Goal: Information Seeking & Learning: Understand process/instructions

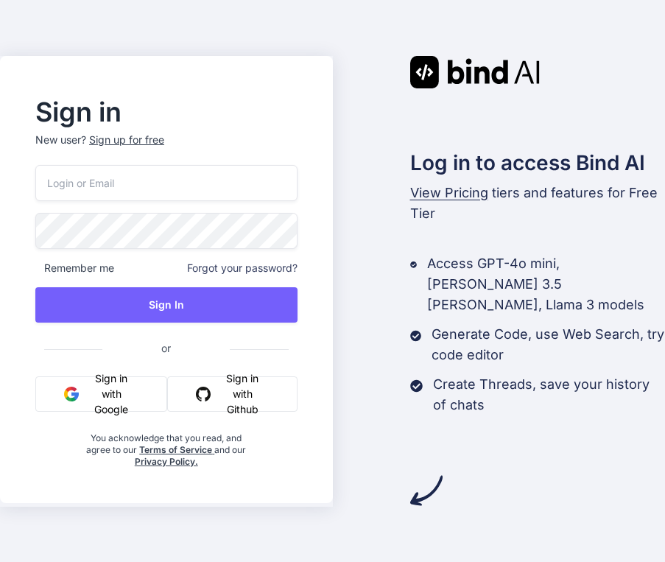
click at [85, 406] on button "Sign in with Google" at bounding box center [101, 394] width 132 height 35
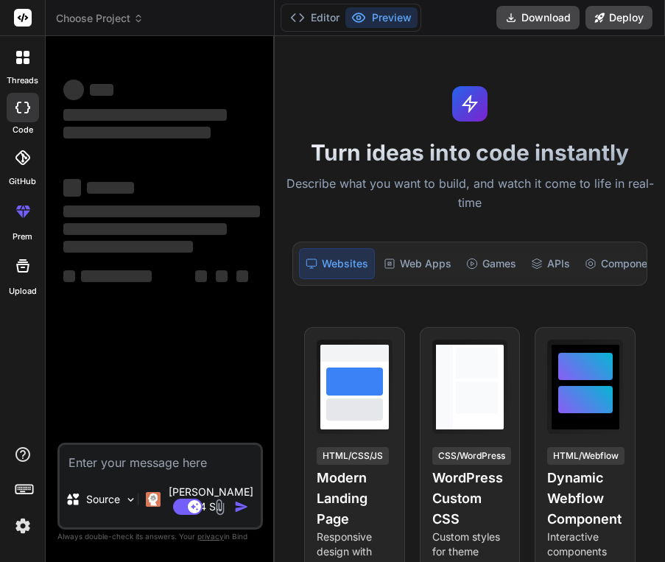
type textarea "x"
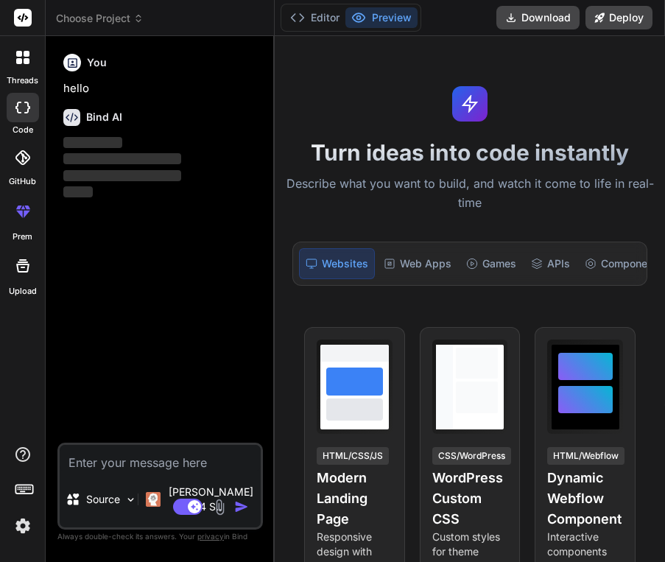
type textarea "w"
type textarea "x"
type textarea "wh"
type textarea "x"
type textarea "wha"
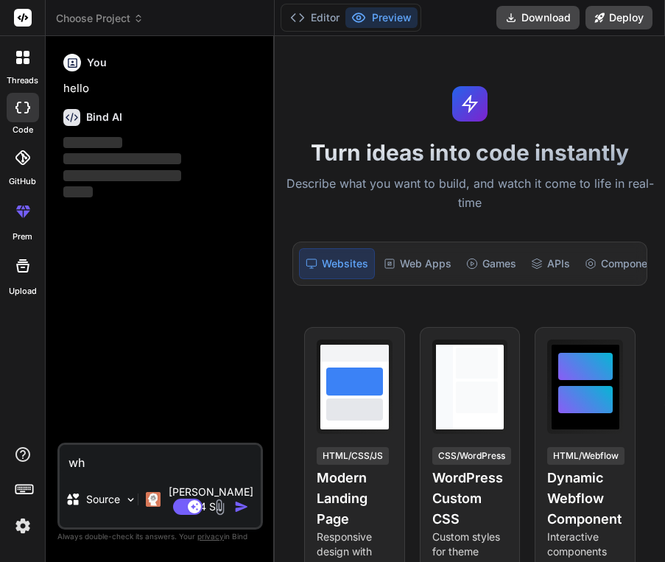
type textarea "x"
type textarea "what"
type textarea "x"
type textarea "whats"
type textarea "x"
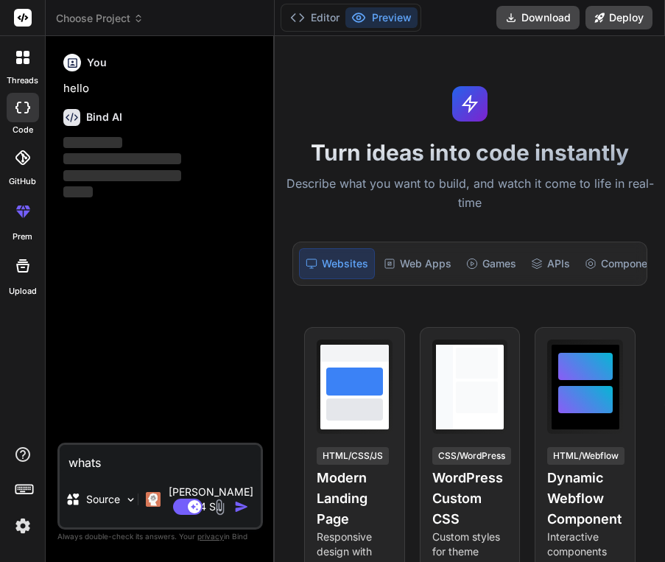
type textarea "what"
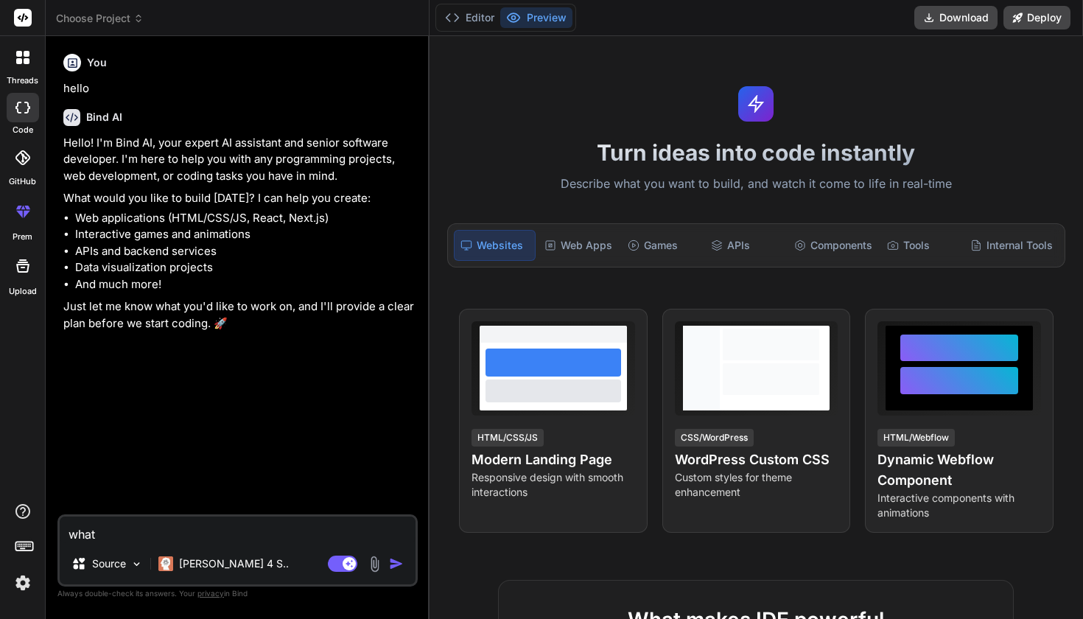
type textarea "x"
drag, startPoint x: 129, startPoint y: 528, endPoint x: 52, endPoint y: 526, distance: 77.4
click at [52, 527] on div "Bind AI Web Search Created with Pixso. Code Generator You hello Bind AI Hello! …" at bounding box center [238, 327] width 384 height 582
type textarea "P"
type textarea "x"
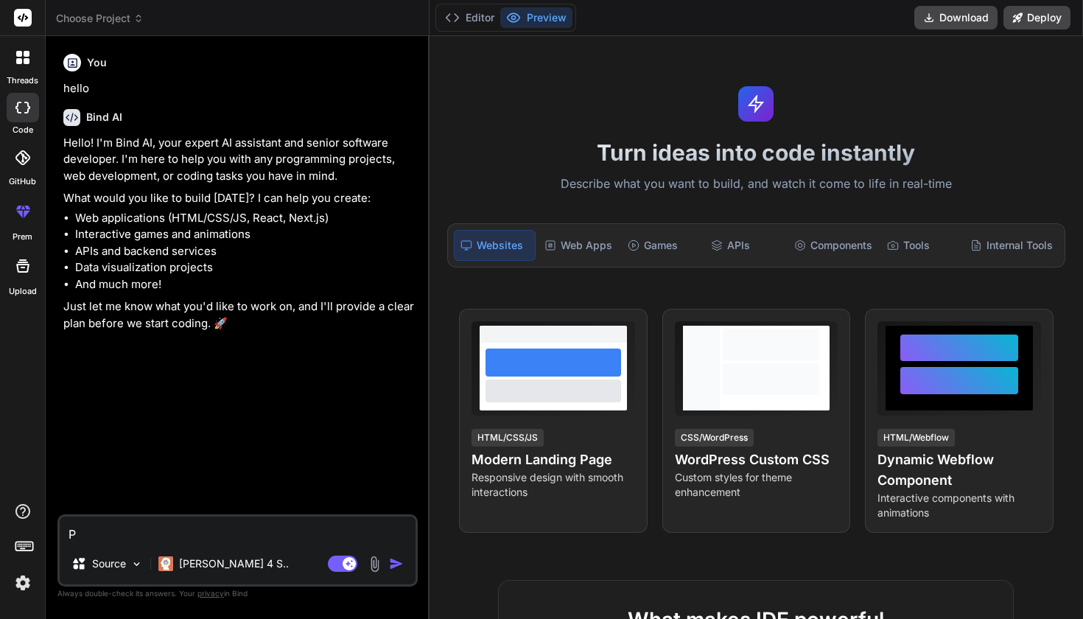
type textarea "Pl"
type textarea "x"
type textarea "Ple"
type textarea "x"
type textarea "Plea"
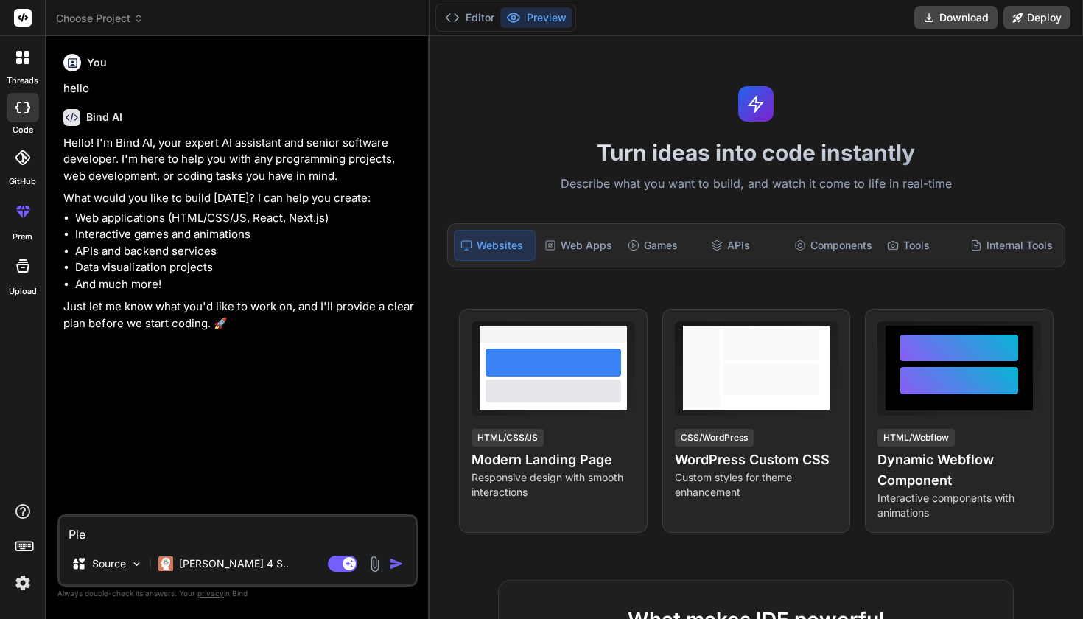
type textarea "x"
type textarea "Pleas"
type textarea "x"
type textarea "Please"
type textarea "x"
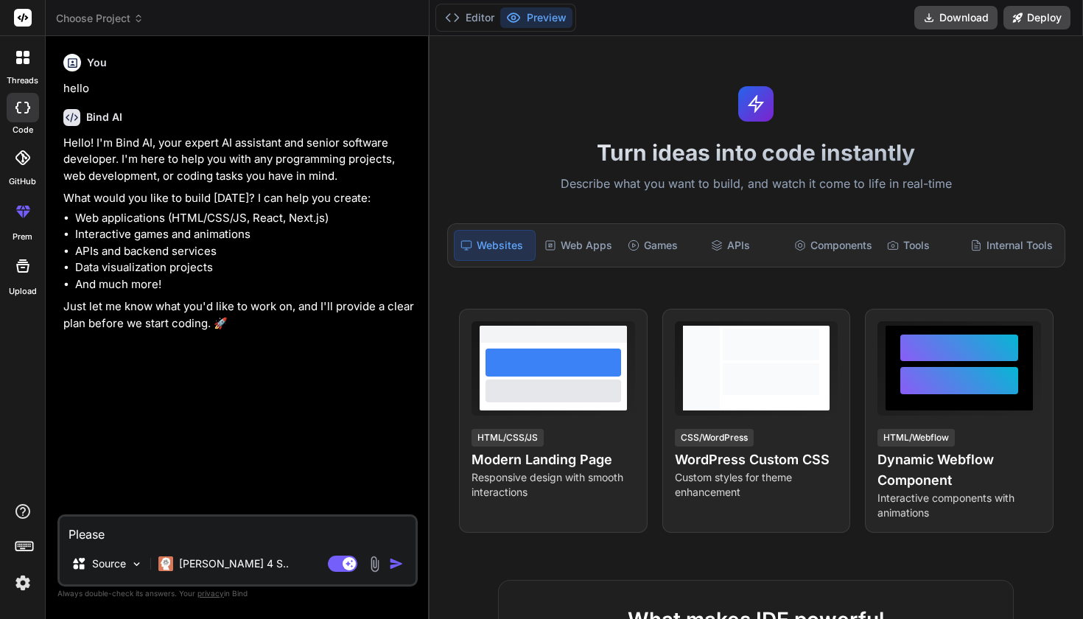
type textarea "Please"
type textarea "x"
type textarea "Please c"
type textarea "x"
type textarea "Please cr"
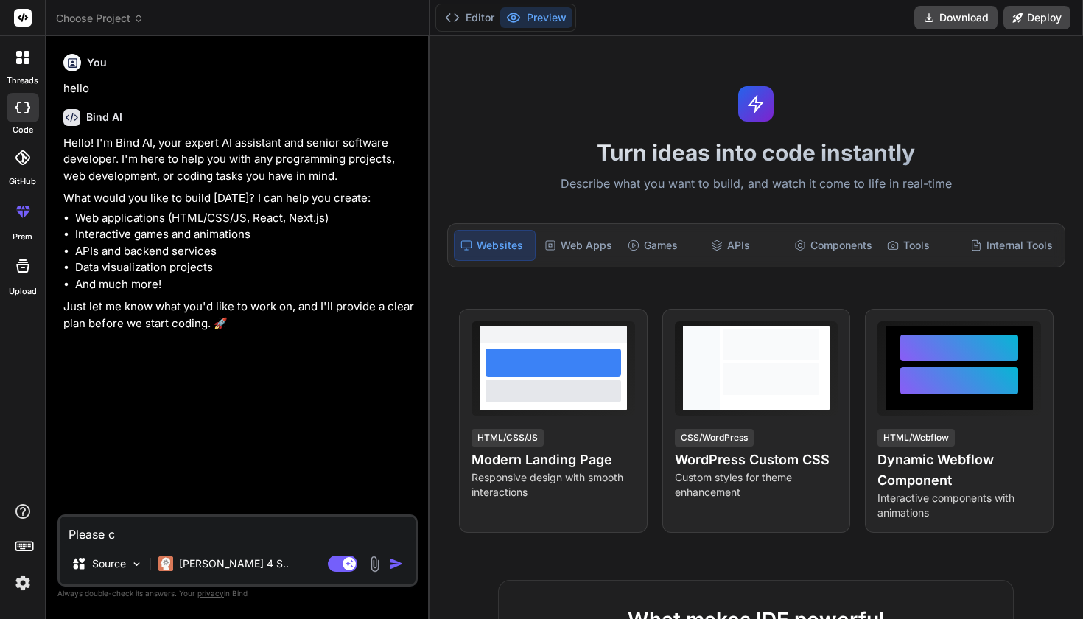
type textarea "x"
type textarea "Please cre"
type textarea "x"
type textarea "Please crea"
type textarea "x"
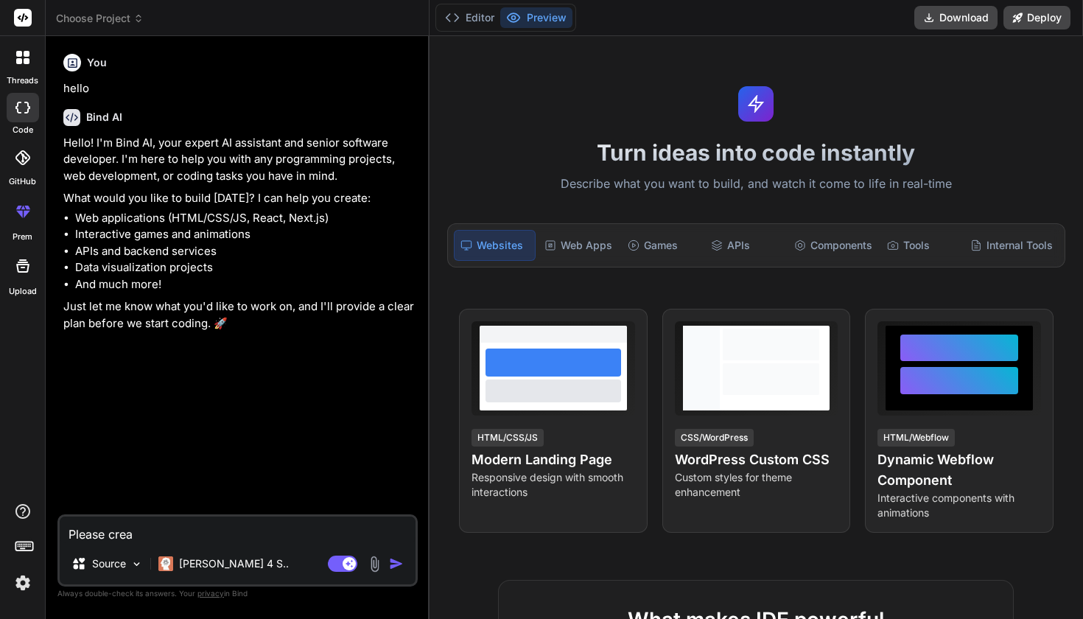
type textarea "Please creat"
type textarea "x"
type textarea "Please create"
type textarea "x"
type textarea "Please create"
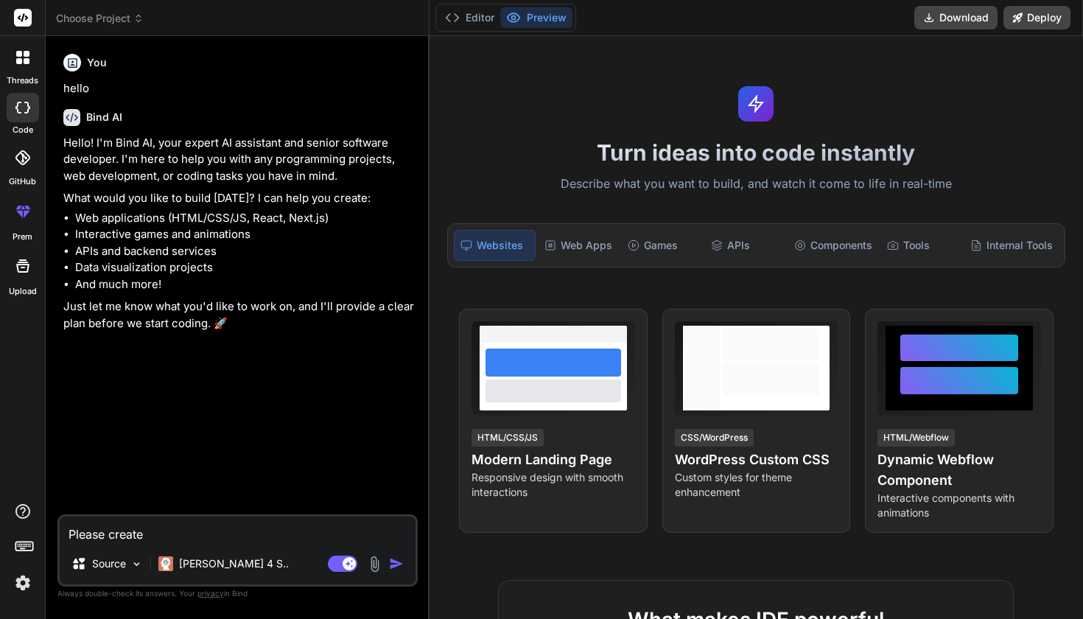
type textarea "x"
type textarea "Please create a"
type textarea "x"
type textarea "Please create a"
type textarea "x"
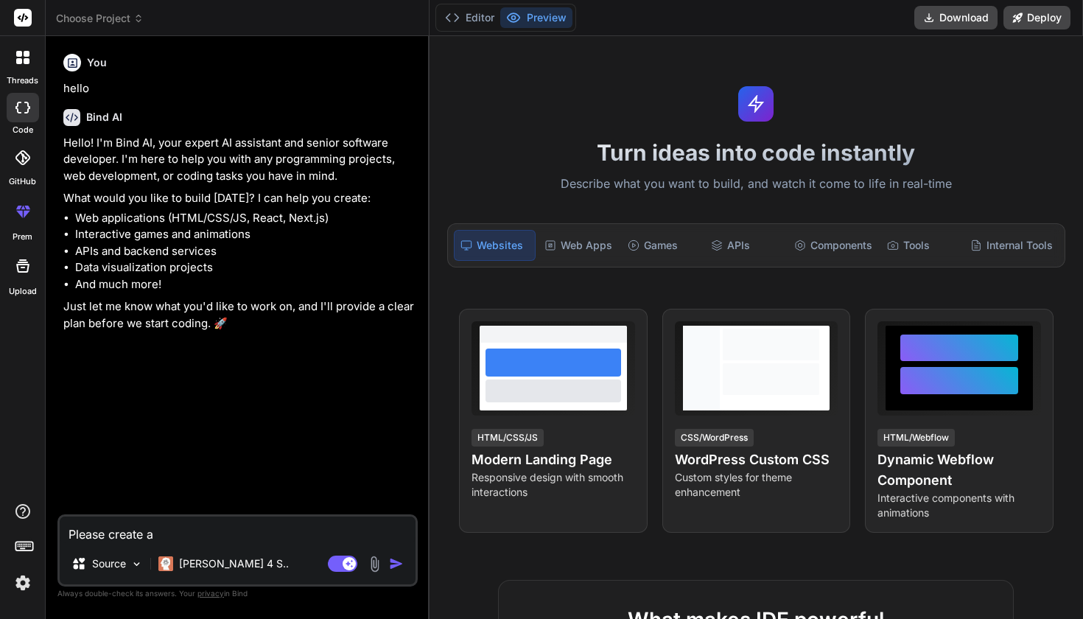
type textarea "Please create a s"
type textarea "x"
type textarea "Please create a"
type textarea "x"
type textarea "Please create a"
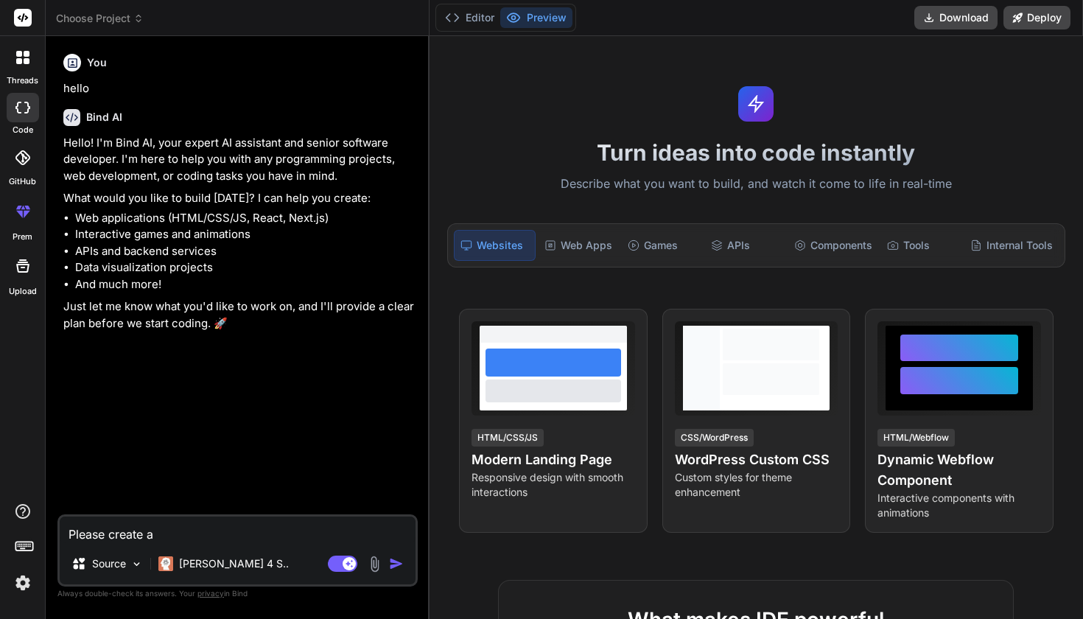
type textarea "x"
type textarea "Please create"
type textarea "x"
type textarea "Please create"
type textarea "x"
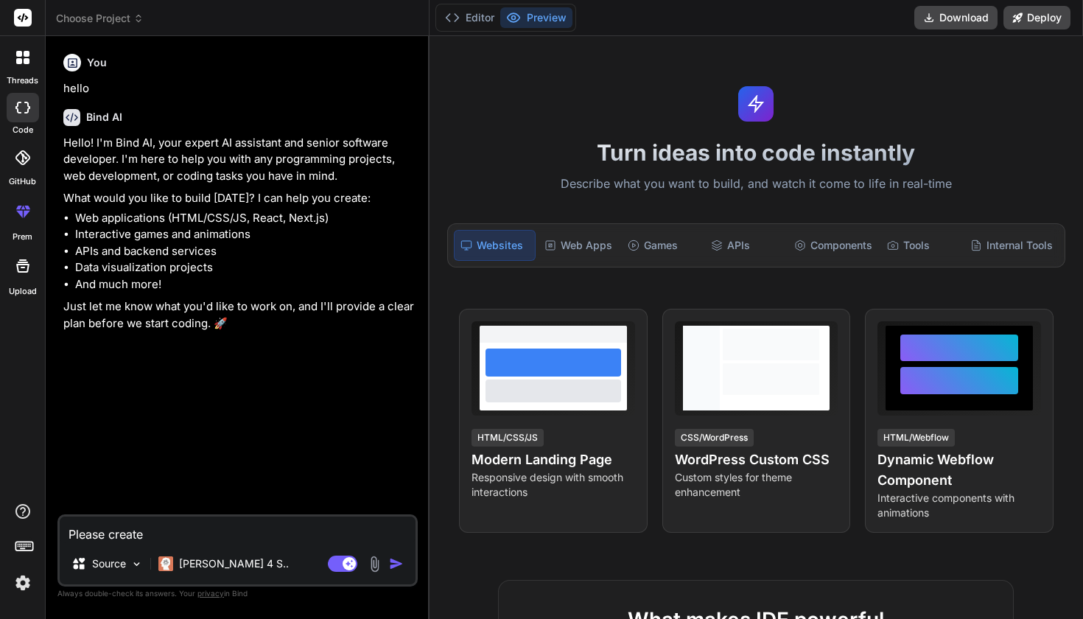
type textarea "Please creat"
type textarea "x"
type textarea "Please crea"
type textarea "x"
type textarea "Please cre"
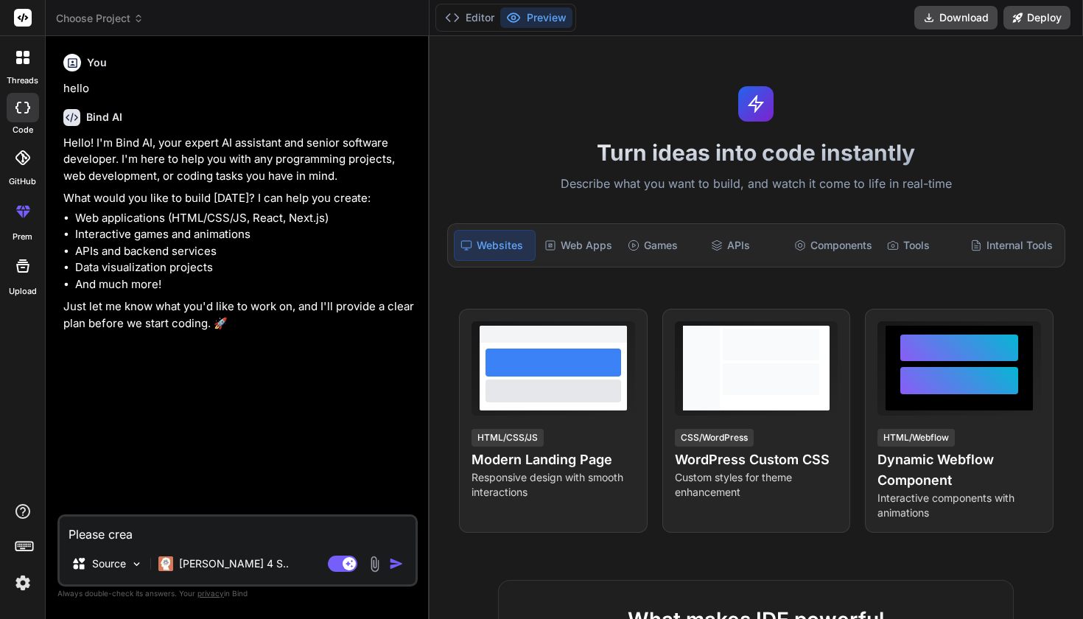
type textarea "x"
type textarea "Please cr"
type textarea "x"
type textarea "Please c"
type textarea "x"
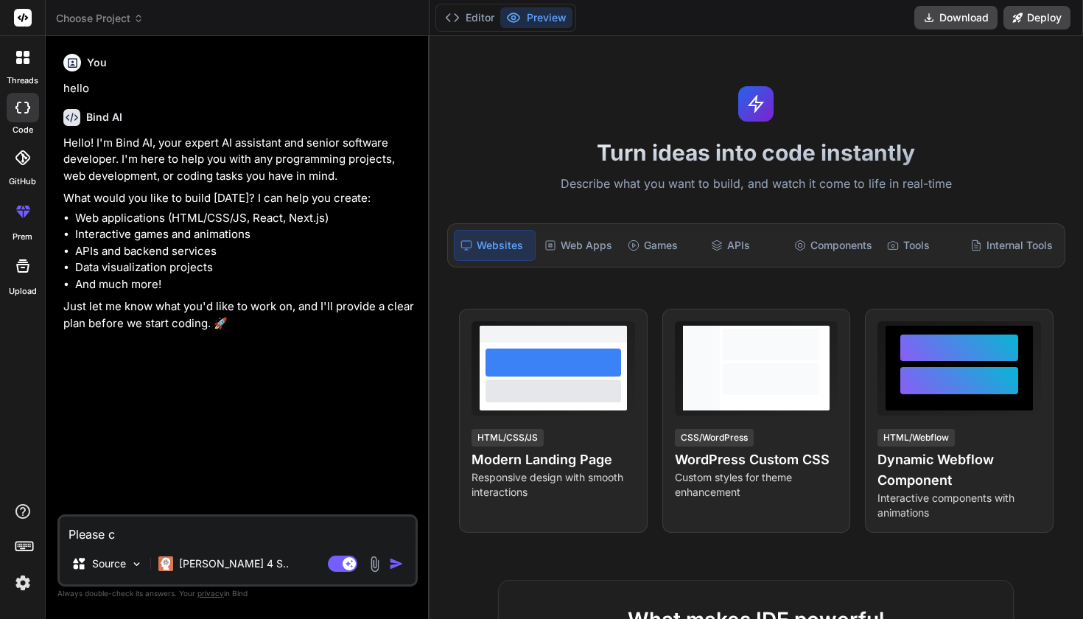
type textarea "Please"
type textarea "x"
type textarea "Please"
type textarea "x"
type textarea "Pleaseh"
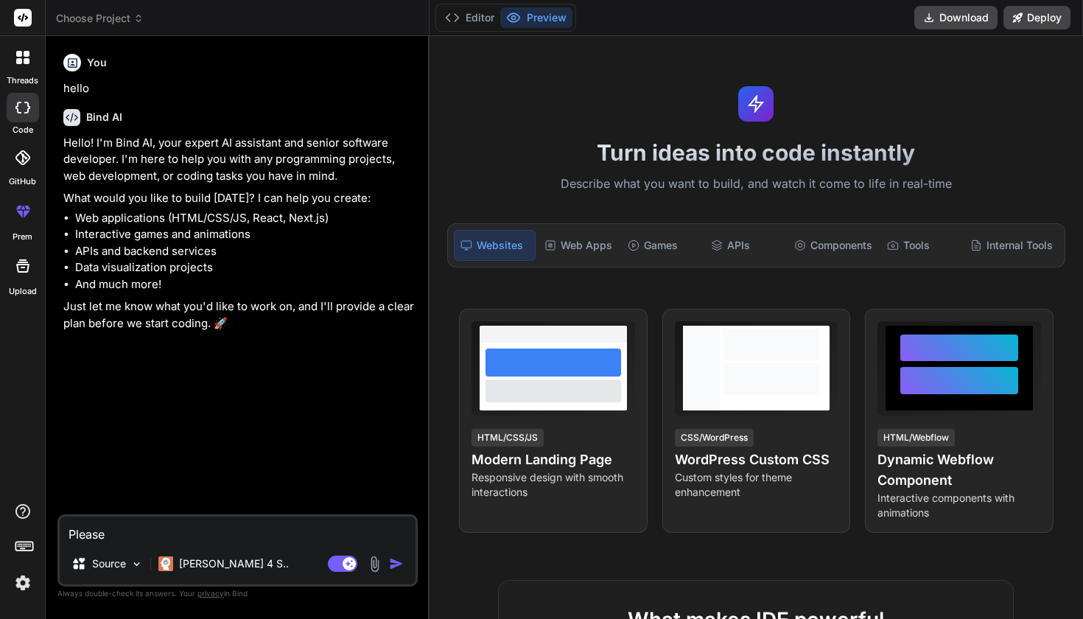
type textarea "x"
type textarea "Pleaseho"
type textarea "x"
type textarea "Pleaseh"
type textarea "x"
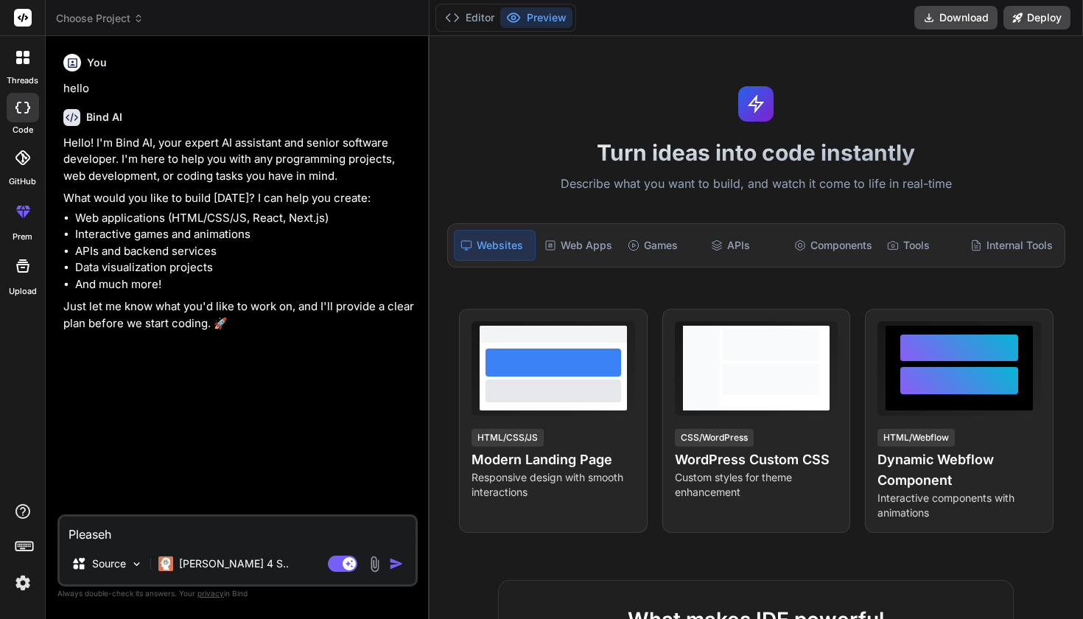
type textarea "Please"
type textarea "x"
type textarea "Please"
type textarea "x"
type textarea "Please h"
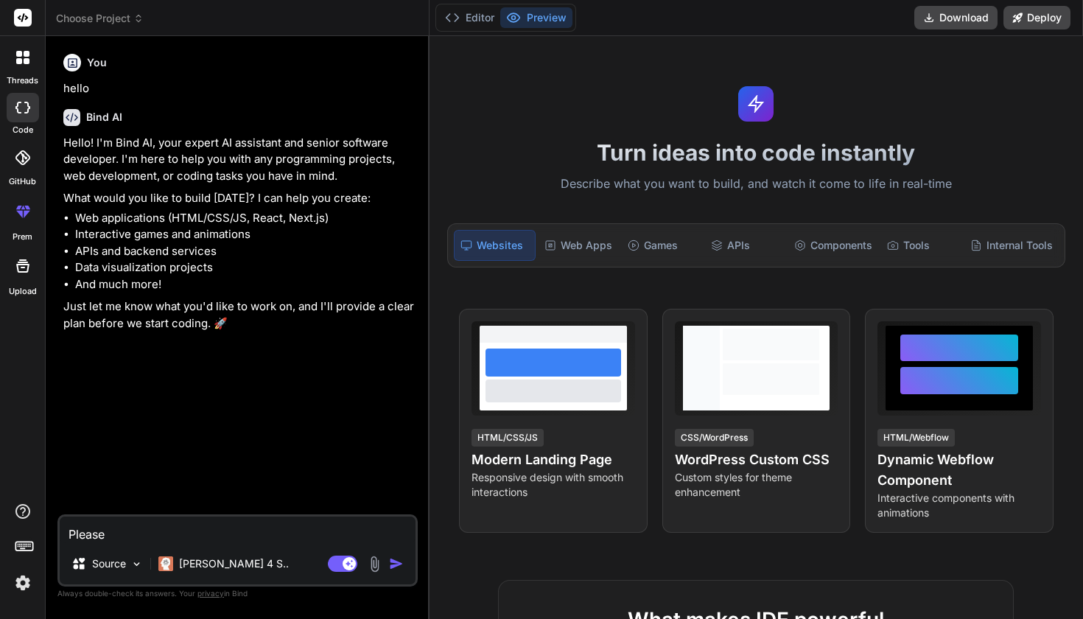
type textarea "x"
type textarea "Please ho"
type textarea "x"
type textarea "Please how"
type textarea "x"
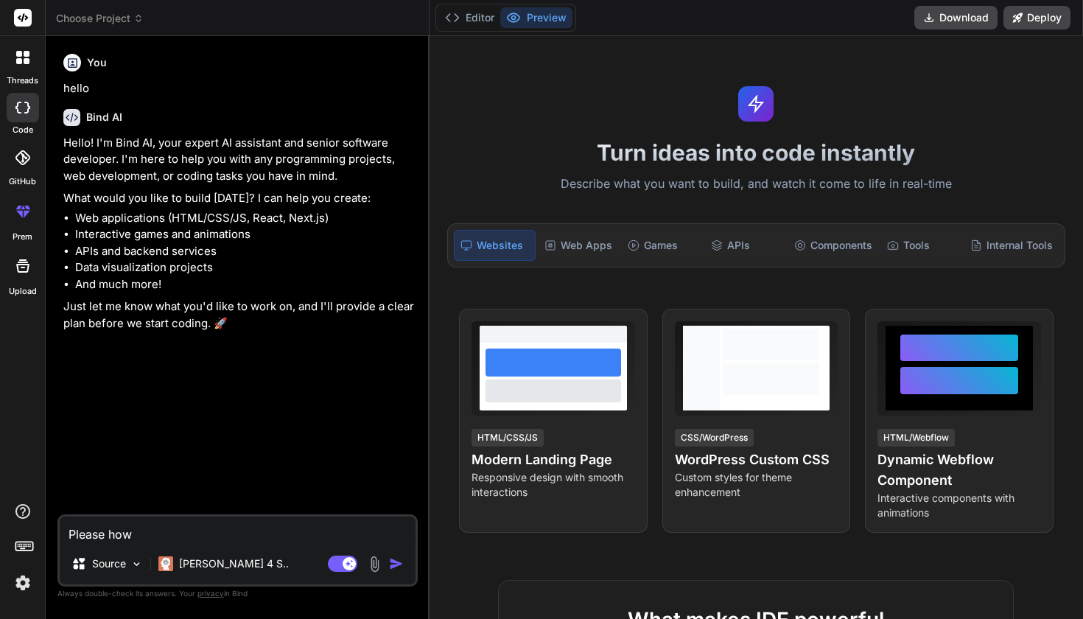
type textarea "Please how"
type textarea "x"
type textarea "Please how d"
type textarea "x"
type textarea "Please how do"
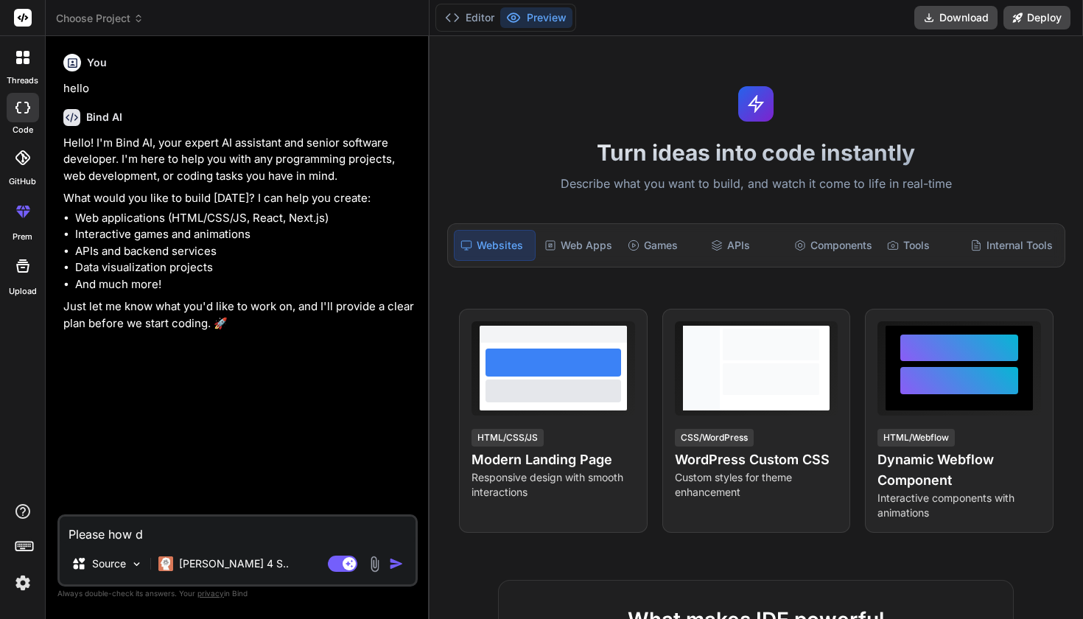
type textarea "x"
type textarea "Please how do"
type textarea "x"
type textarea "Please how do i"
type textarea "x"
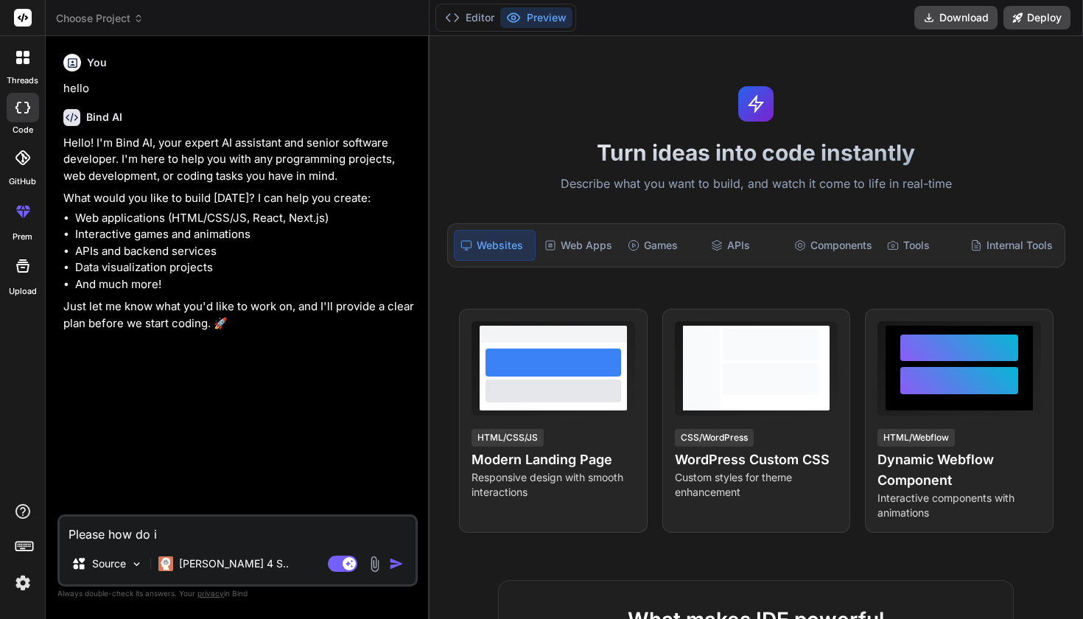
type textarea "Please how do i"
type textarea "x"
type textarea "Please how do i p"
type textarea "x"
type textarea "Please how do i [GEOGRAPHIC_DATA]"
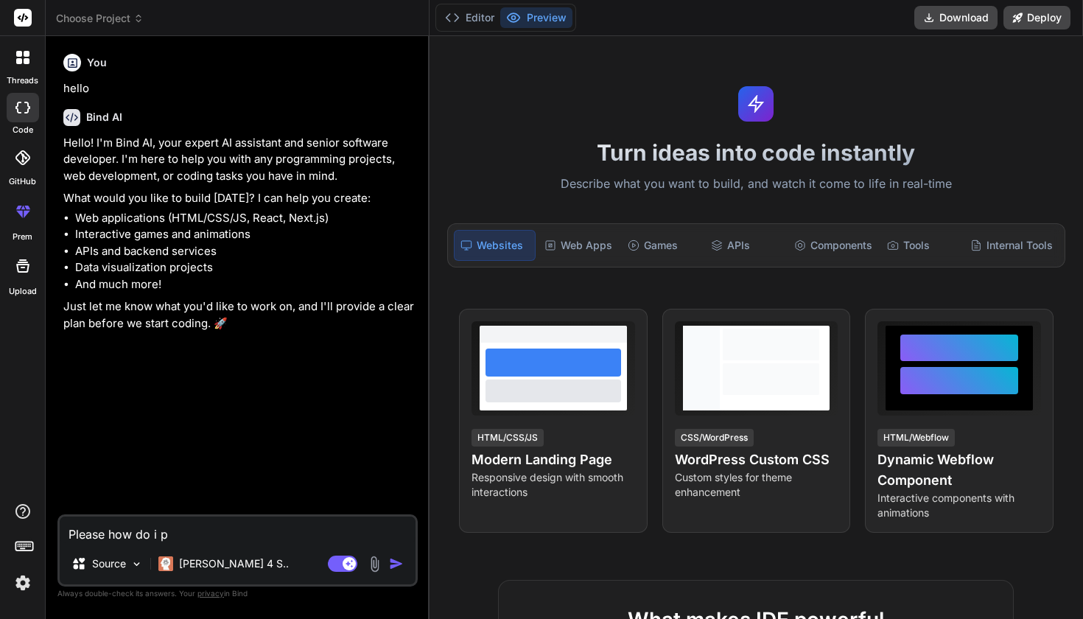
type textarea "x"
type textarea "Please how do i pac"
type textarea "x"
type textarea "Please how do i pack"
type textarea "x"
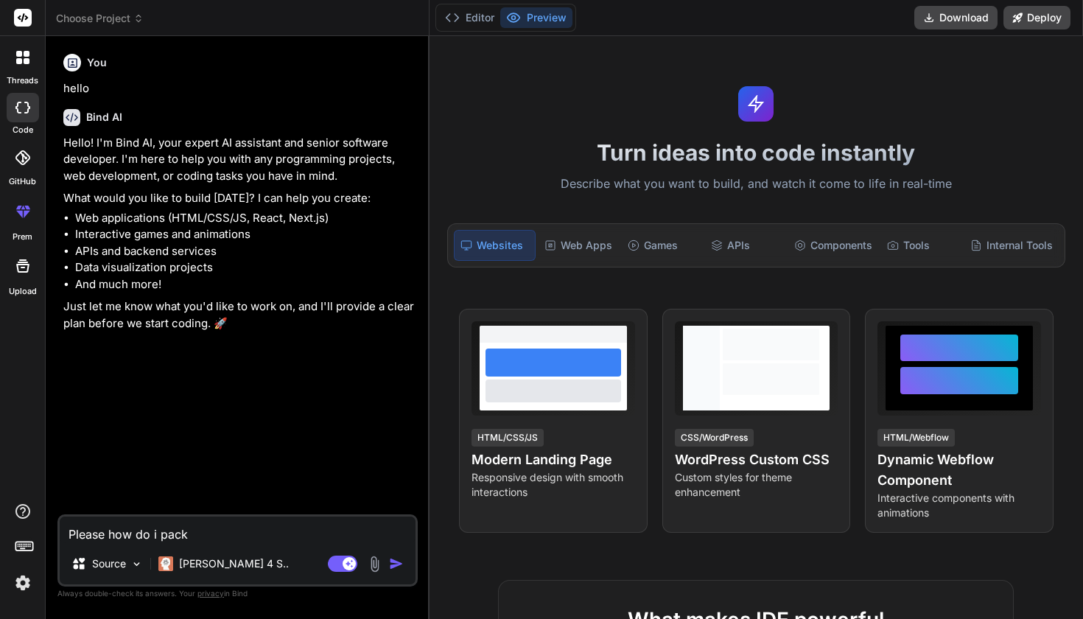
type textarea "Please how do i packa"
type textarea "x"
type textarea "Please how do i packag"
type textarea "x"
type textarea "Please how do i package"
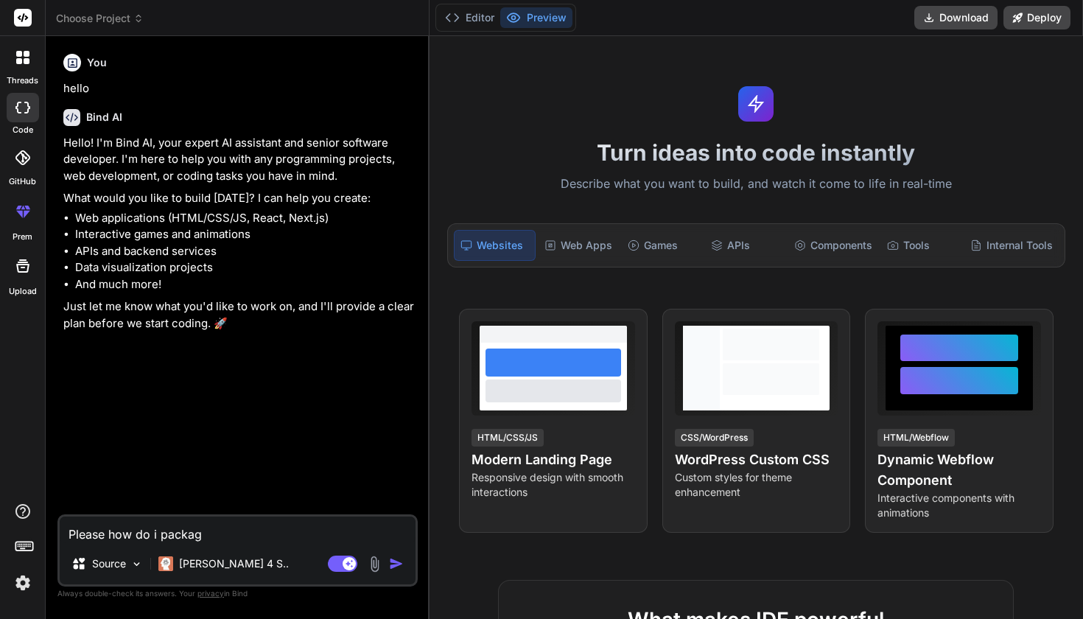
type textarea "x"
type textarea "Please how do i package"
type textarea "x"
type textarea "Please how do i package a"
type textarea "x"
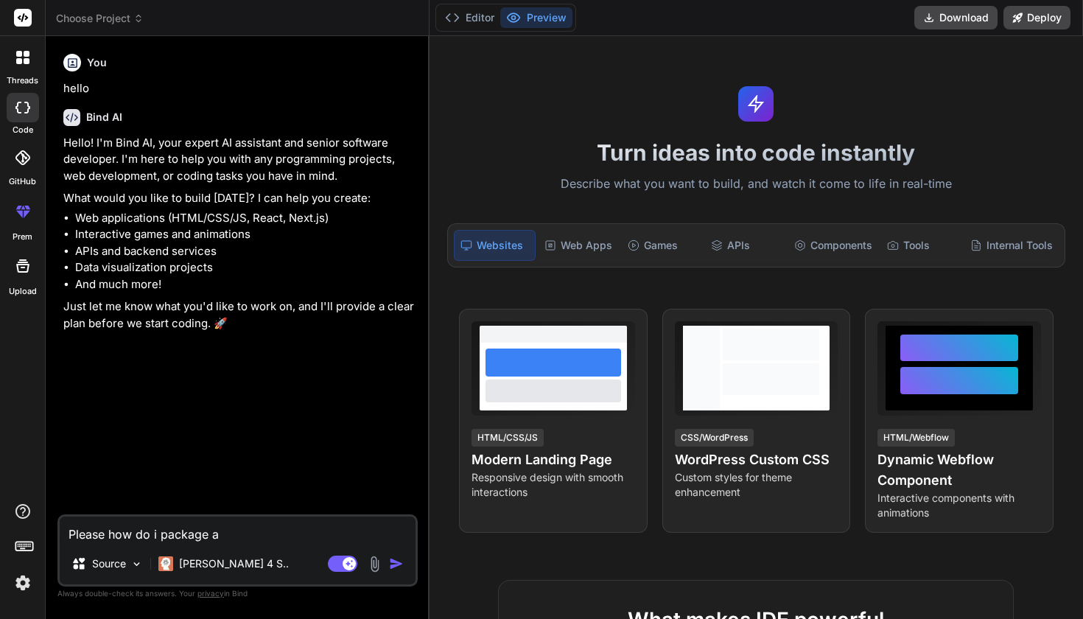
type textarea "Please how do i package ad"
type textarea "x"
type textarea "Please how do i package ado"
type textarea "x"
type textarea "Please how do i package adob"
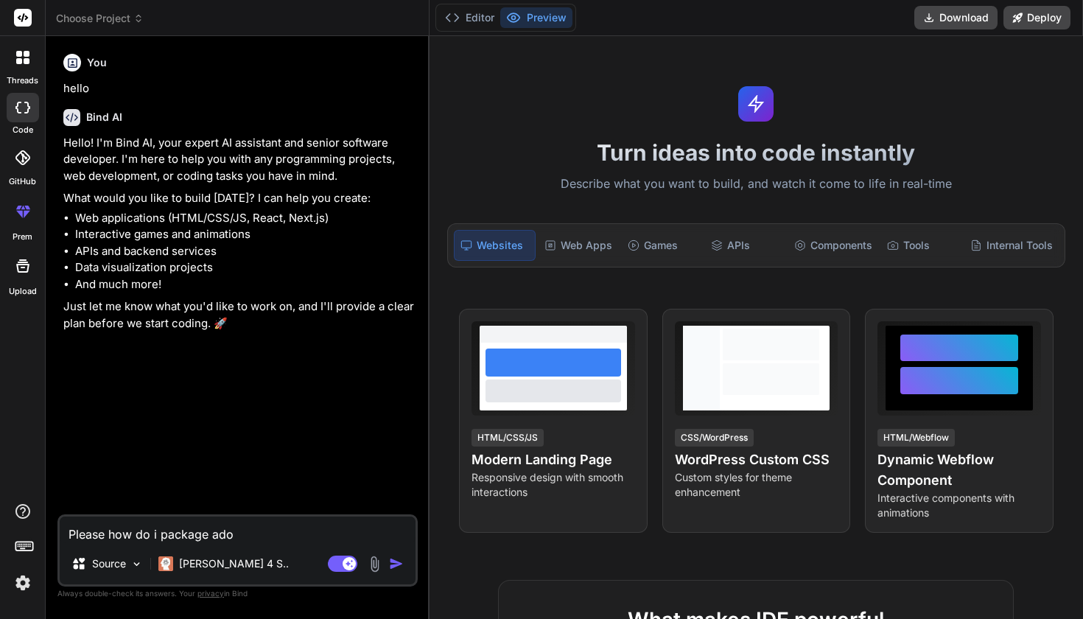
type textarea "x"
type textarea "Please how do i package adobe"
type textarea "x"
type textarea "Please how do i package adobe"
type textarea "x"
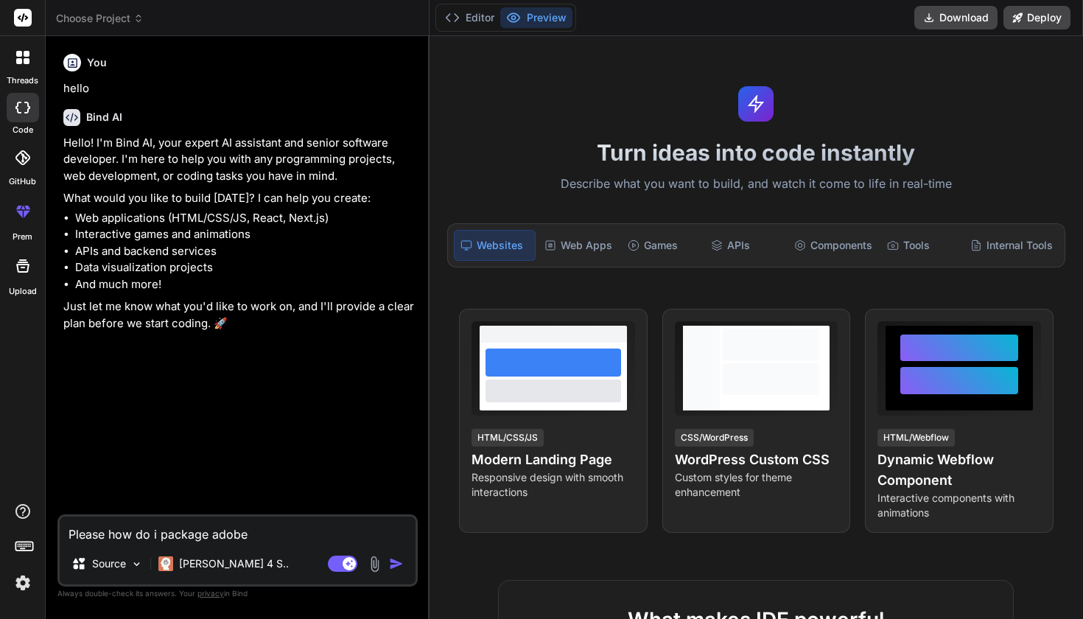
type textarea "Please how do i package adobe r"
type textarea "x"
type textarea "Please how do i package adobe re"
type textarea "x"
type textarea "Please how do i package adobe rea"
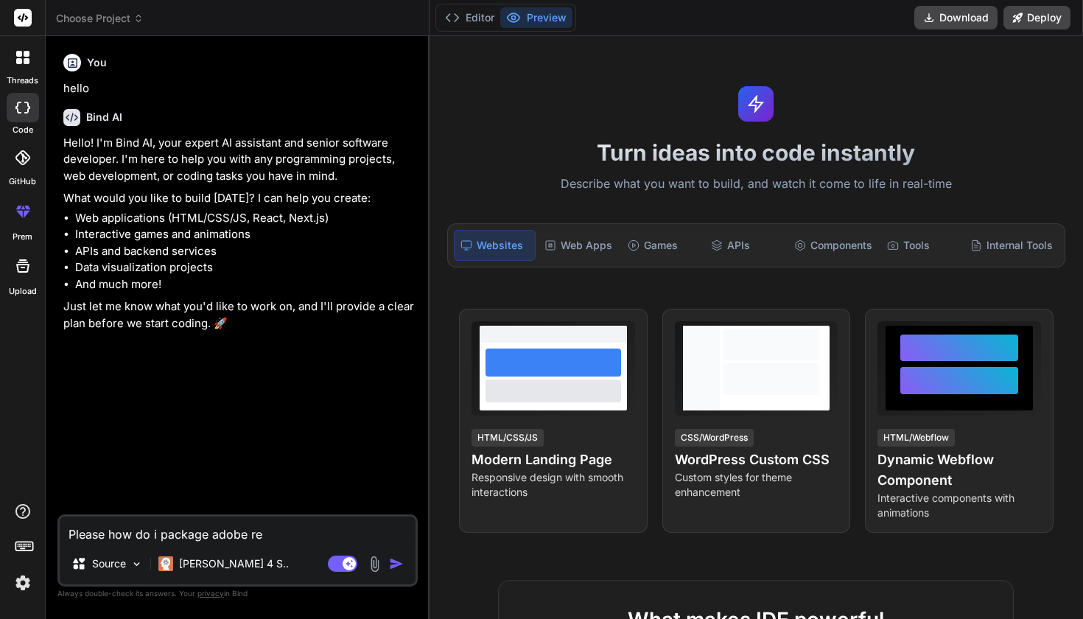
type textarea "x"
type textarea "Please how do i package adobe read"
type textarea "x"
type textarea "Please how do i package adobe reade"
type textarea "x"
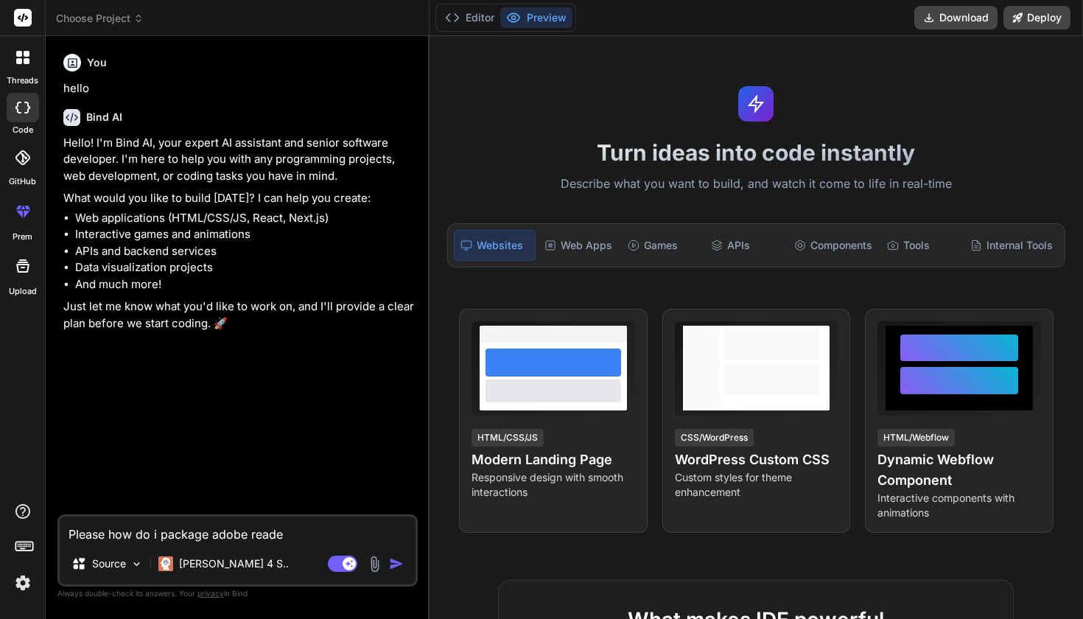
type textarea "Please how do i package adobe reader"
type textarea "x"
type textarea "Please how do i package adobe reader"
type textarea "x"
type textarea "Please how do i package adobe reader f"
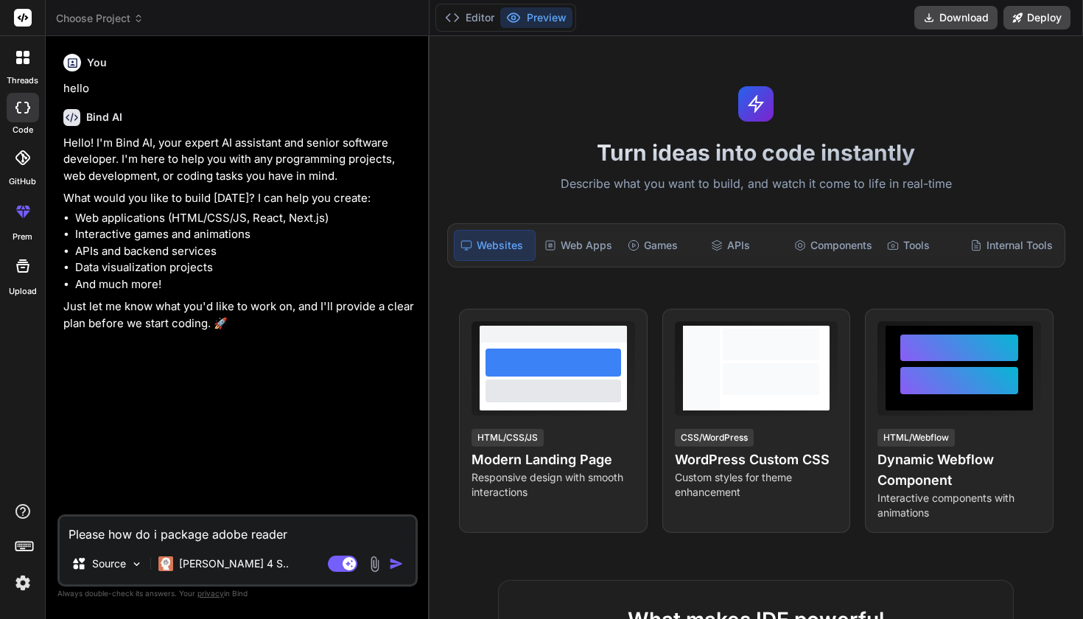
type textarea "x"
type textarea "Please how do i package adobe reader fr"
type textarea "x"
type textarea "Please how do i package adobe reader fre"
type textarea "x"
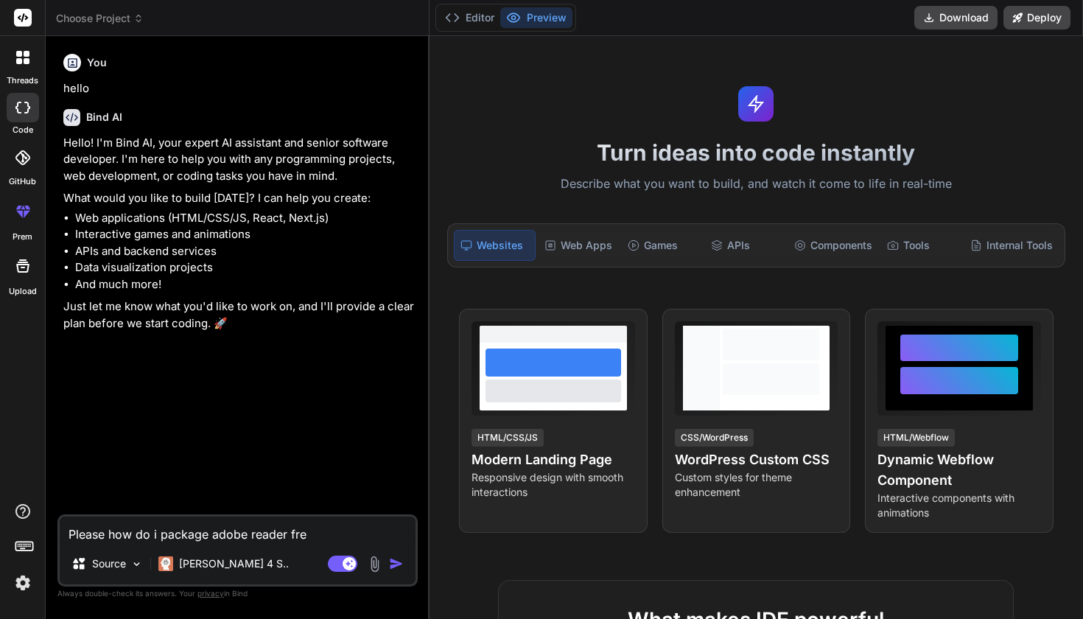
type textarea "Please how do i package adobe reader free"
type textarea "x"
type textarea "Please how do i package adobe reader free"
type textarea "x"
type textarea "Please how do i package adobe reader free f"
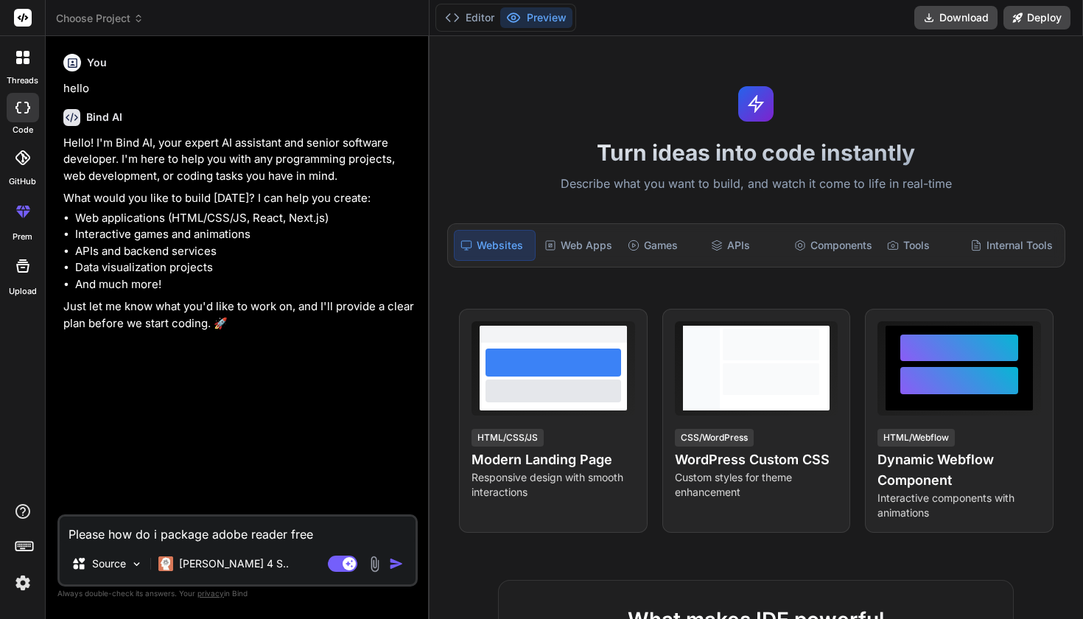
type textarea "x"
type textarea "Please how do i package adobe reader free fo"
type textarea "x"
type textarea "Please how do i package adobe reader free for"
type textarea "x"
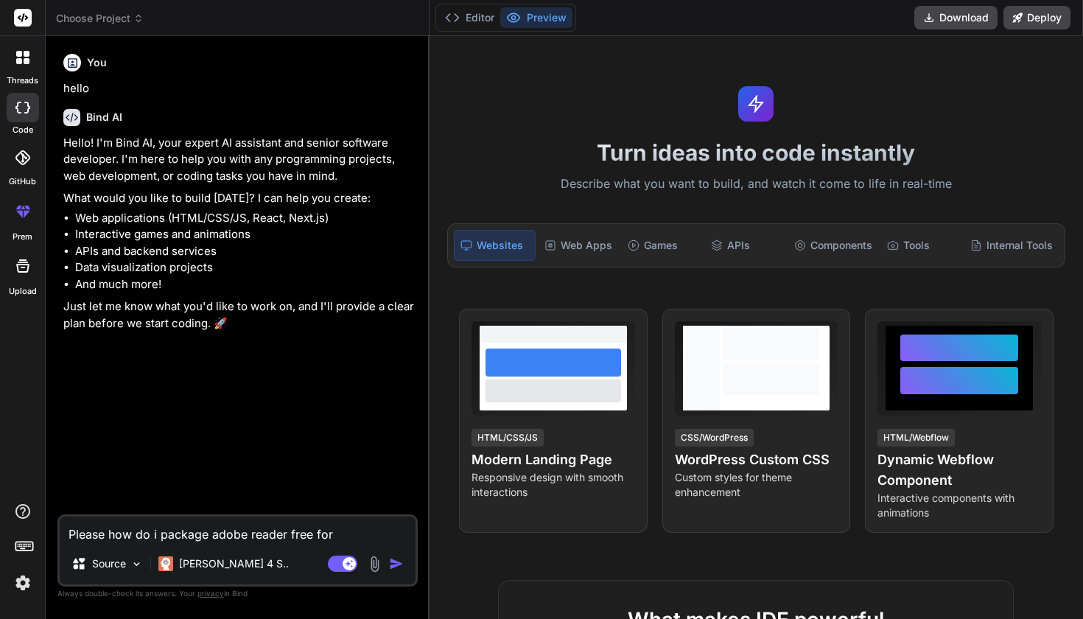
type textarea "Please how do i package adobe reader free for"
type textarea "x"
type textarea "Please how do i package adobe reader free for m"
type textarea "x"
type textarea "Please how do i package adobe reader free for ma"
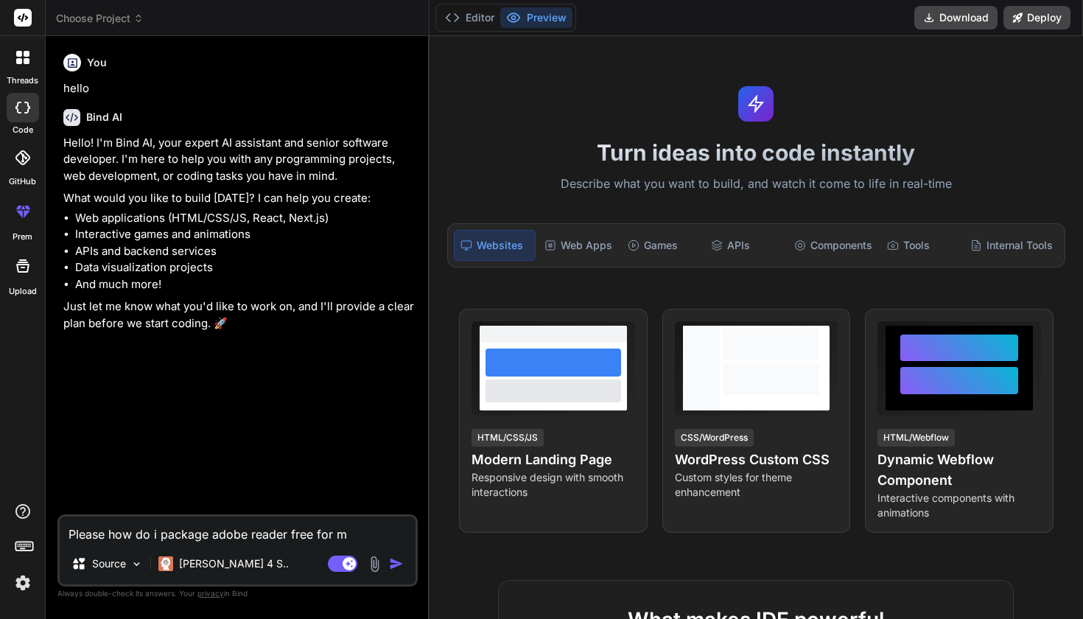
type textarea "x"
type textarea "Please how do i package adobe reader free for mac"
type textarea "x"
type textarea "Please how do i package adobe reader free for mac"
type textarea "x"
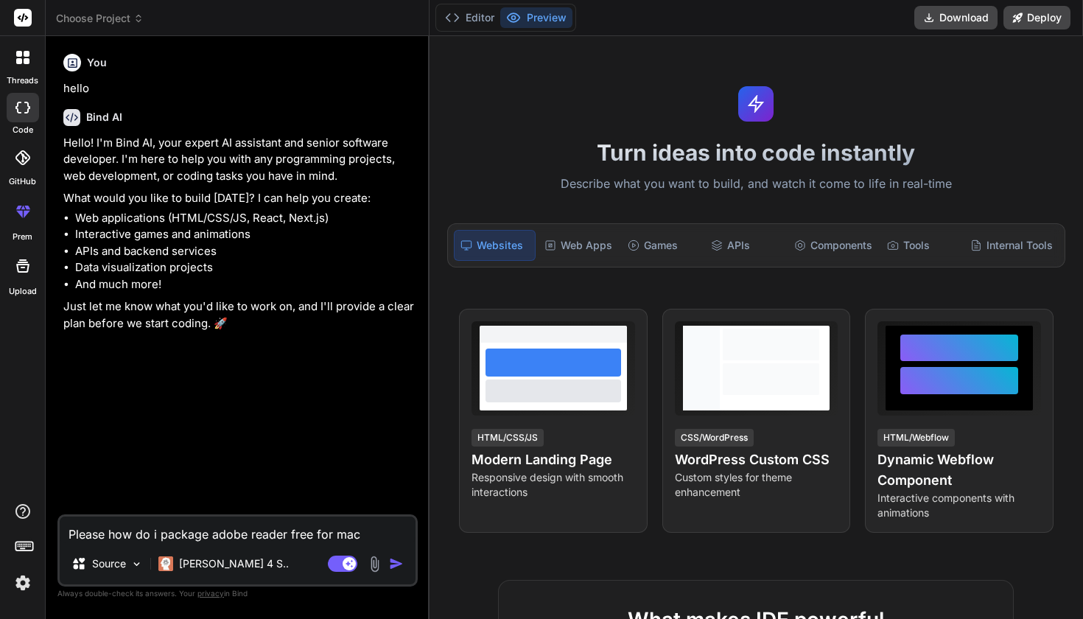
type textarea "Please how do i package adobe reader free for mac"
type textarea "x"
type textarea "Please how do i package adobe reader free for macs"
type textarea "x"
type textarea "Please how do i package adobe reader free for macs"
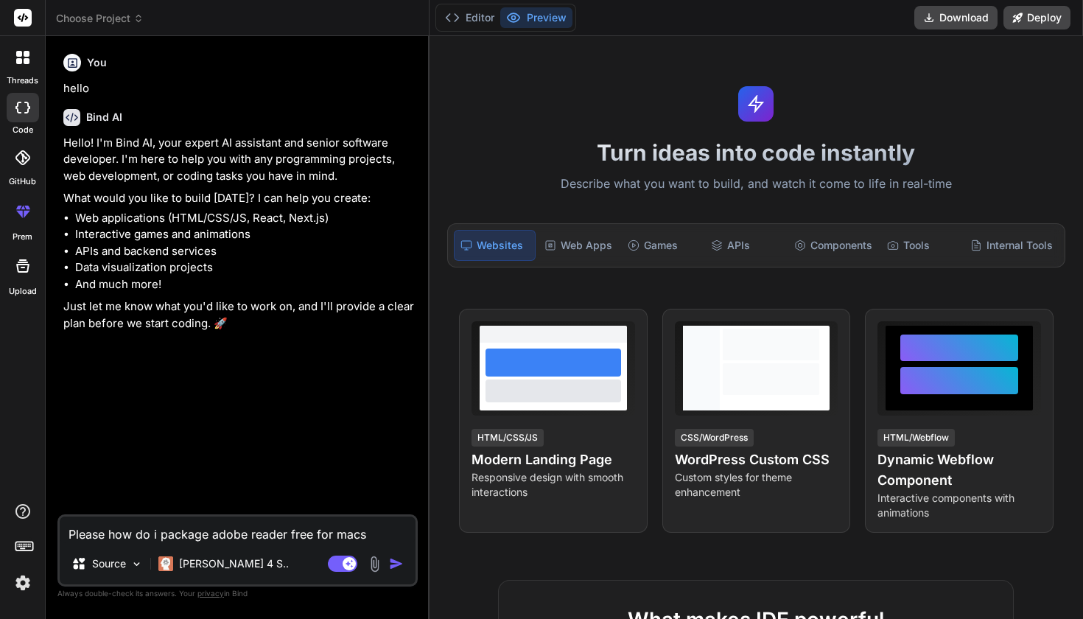
type textarea "x"
type textarea "Please how do i package adobe reader free for macs u"
type textarea "x"
type textarea "Please how do i package adobe reader free for macs us"
type textarea "x"
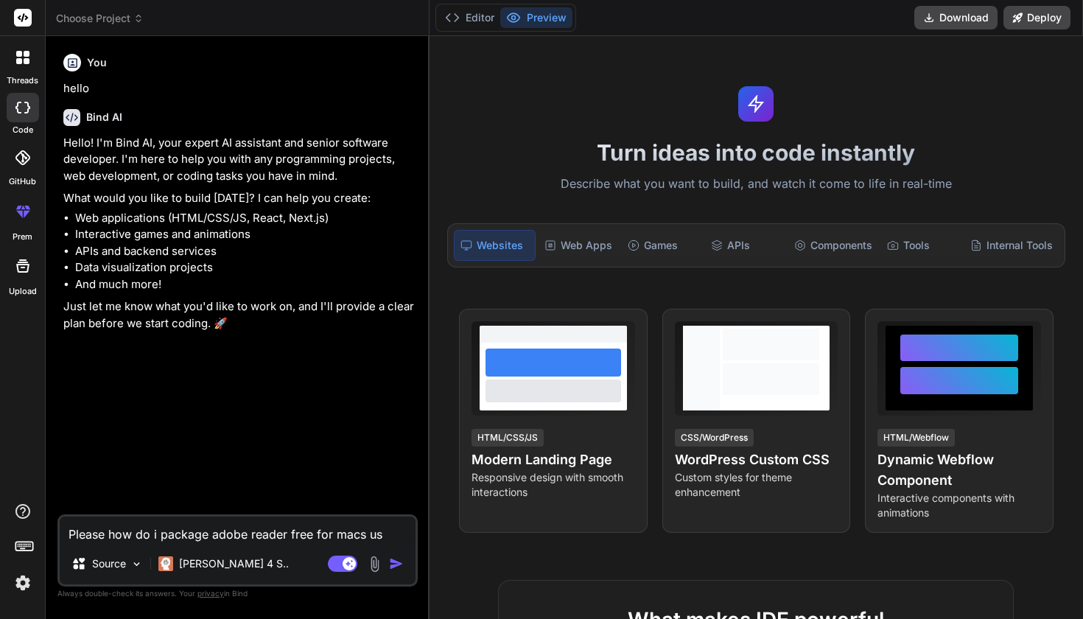
type textarea "Please how do i package adobe reader free for macs usi"
type textarea "x"
type textarea "Please how do i package adobe reader free for macs usin"
type textarea "x"
type textarea "Please how do i package adobe reader free for macs using"
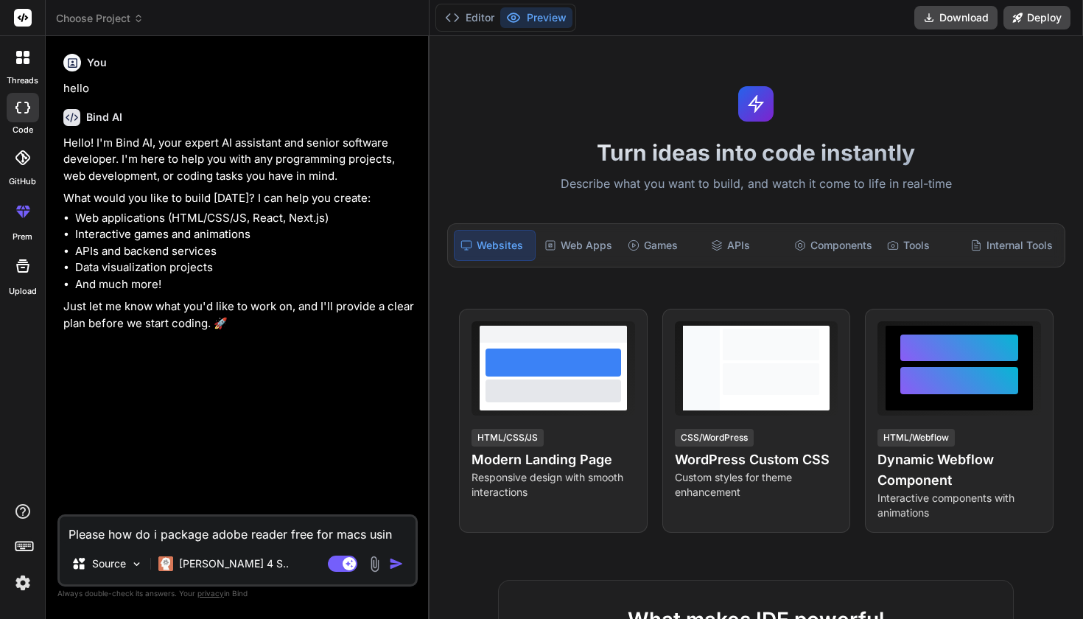
type textarea "x"
type textarea "Please how do i package adobe reader free for macs using"
type textarea "x"
type textarea "Please how do i package adobe reader free for macs using j"
type textarea "x"
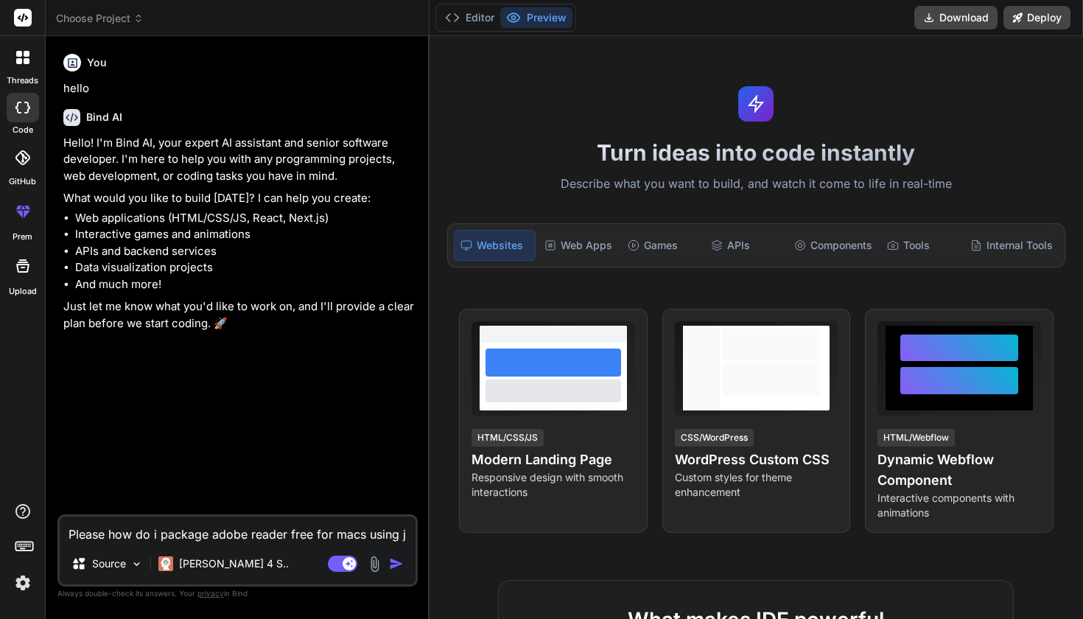
type textarea "Please how do i package adobe reader free for macs using ja"
type textarea "x"
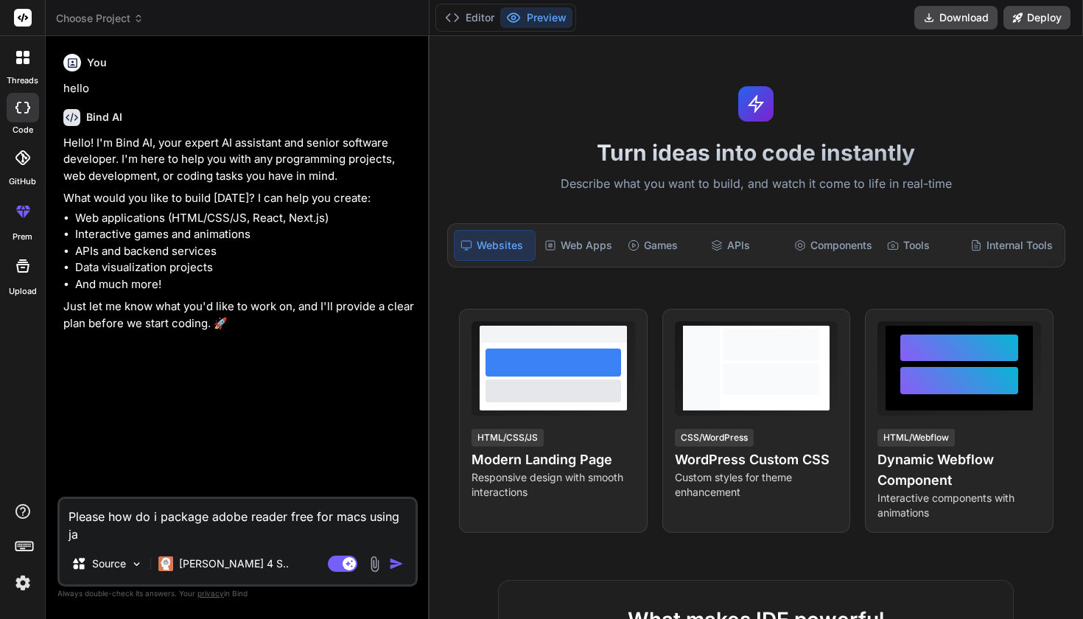
type textarea "Please how do i package adobe reader free for macs using jam"
type textarea "x"
type textarea "Please how do i package adobe reader free for macs using jamf"
type textarea "x"
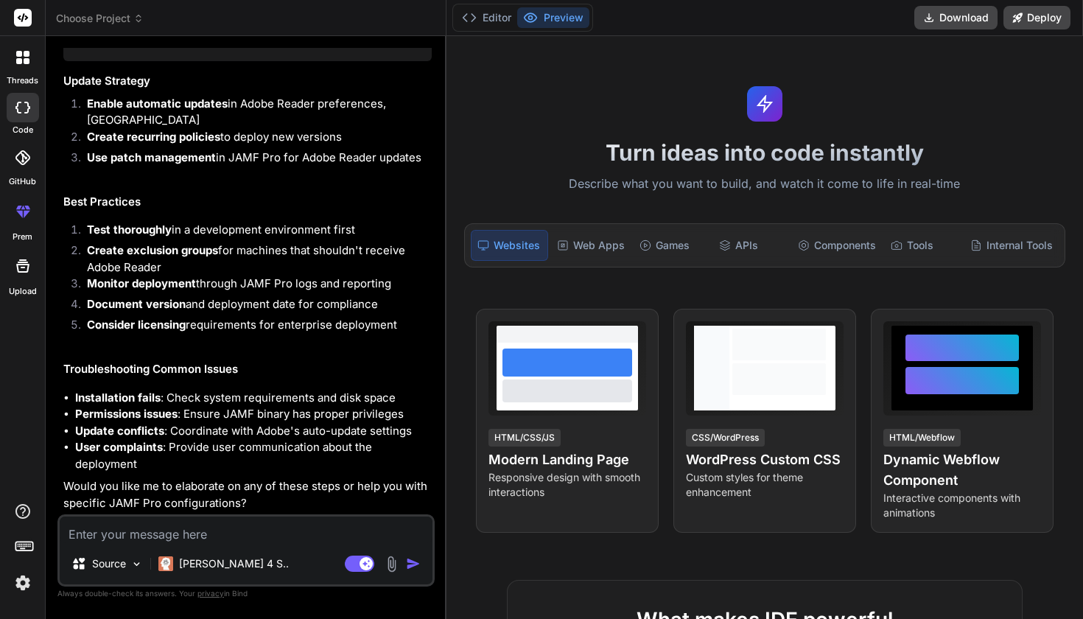
click at [139, 539] on textarea at bounding box center [246, 530] width 373 height 27
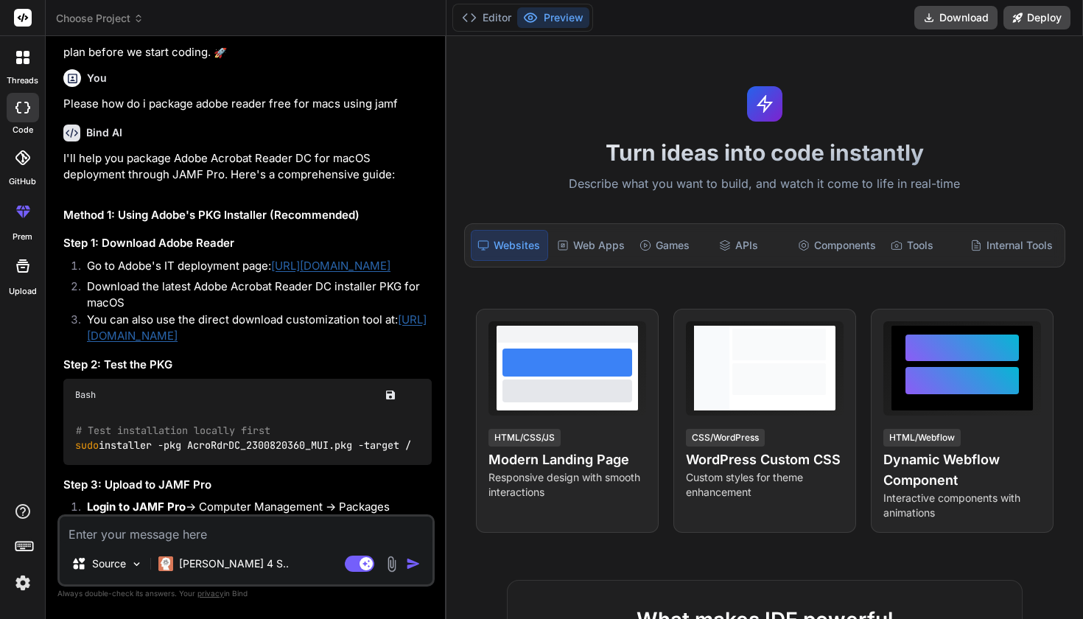
scroll to position [273, 0]
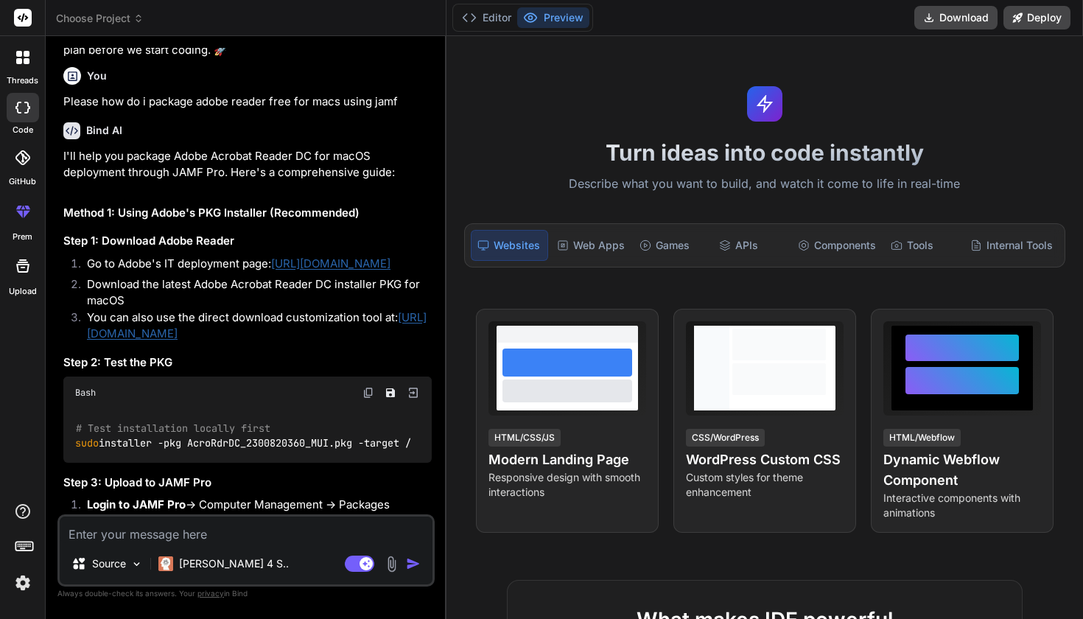
click at [271, 270] on link "[URL][DOMAIN_NAME]" at bounding box center [330, 263] width 119 height 14
click at [273, 332] on li "You can also use the direct download customization tool at: [URL][DOMAIN_NAME]" at bounding box center [253, 326] width 357 height 33
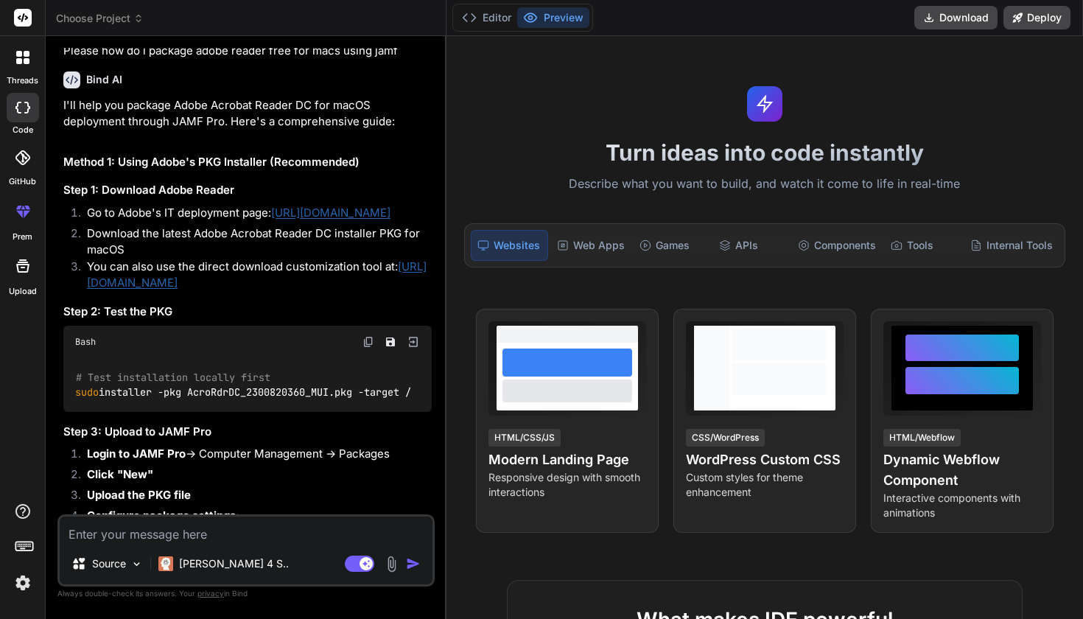
scroll to position [326, 0]
click at [252, 289] on link "[URL][DOMAIN_NAME]" at bounding box center [257, 273] width 340 height 31
type textarea "x"
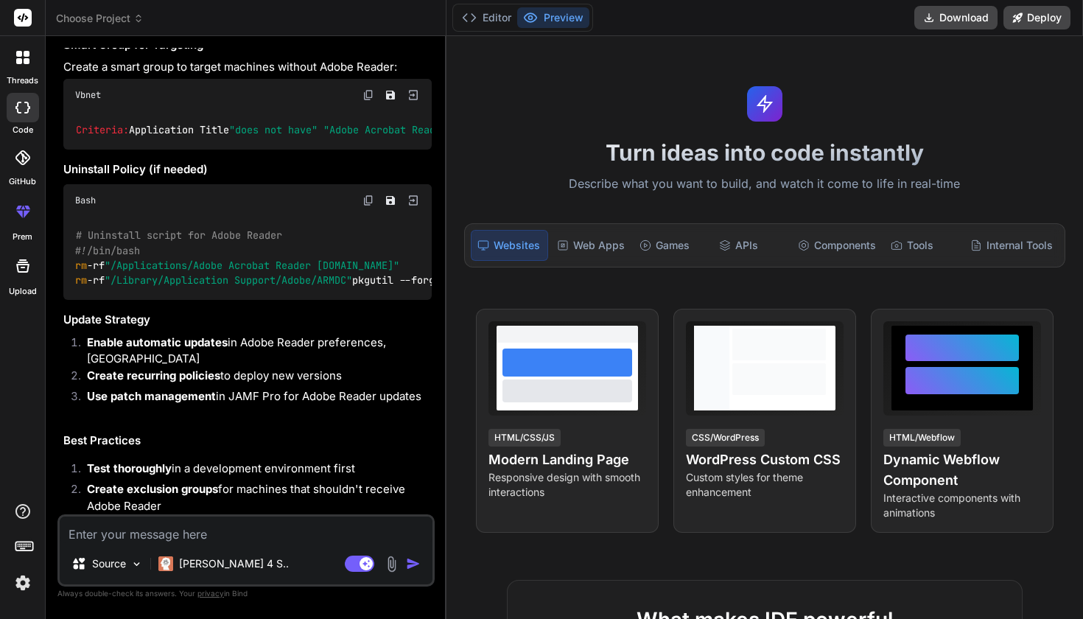
scroll to position [1720, 0]
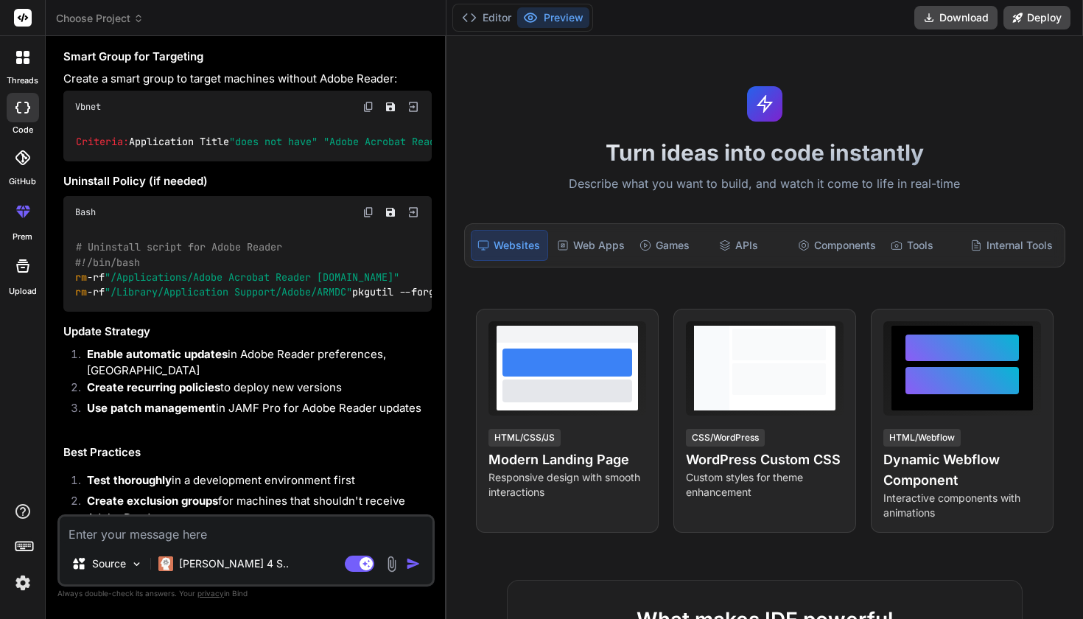
click at [184, 540] on textarea at bounding box center [246, 530] width 373 height 27
type textarea "c"
type textarea "x"
type textarea "ca"
type textarea "x"
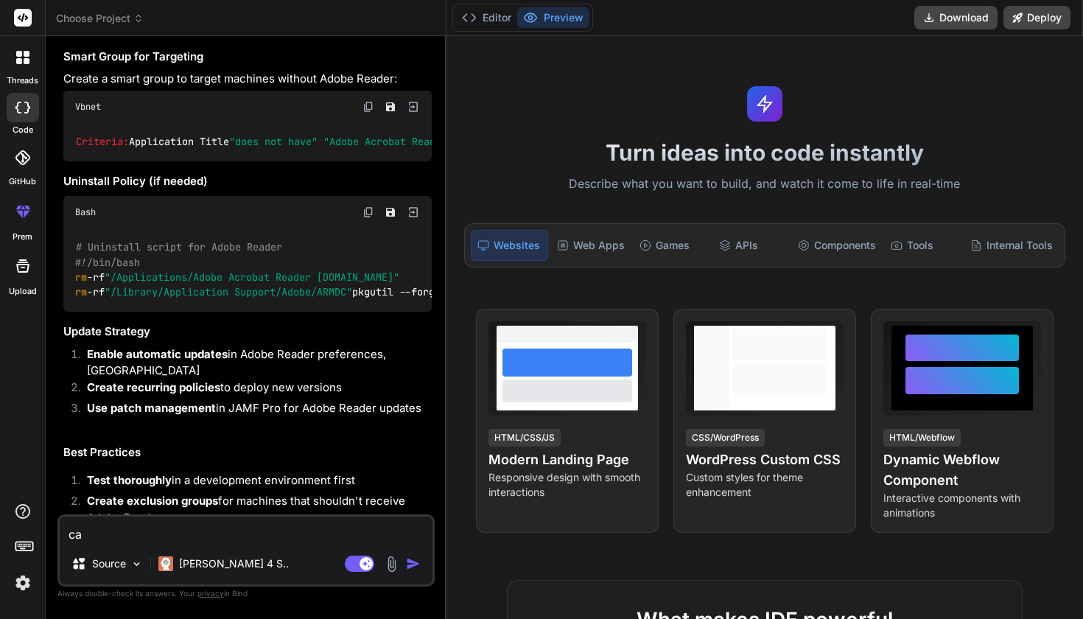
type textarea "can"
type textarea "x"
type textarea "can"
click at [119, 562] on p "Source" at bounding box center [109, 563] width 34 height 15
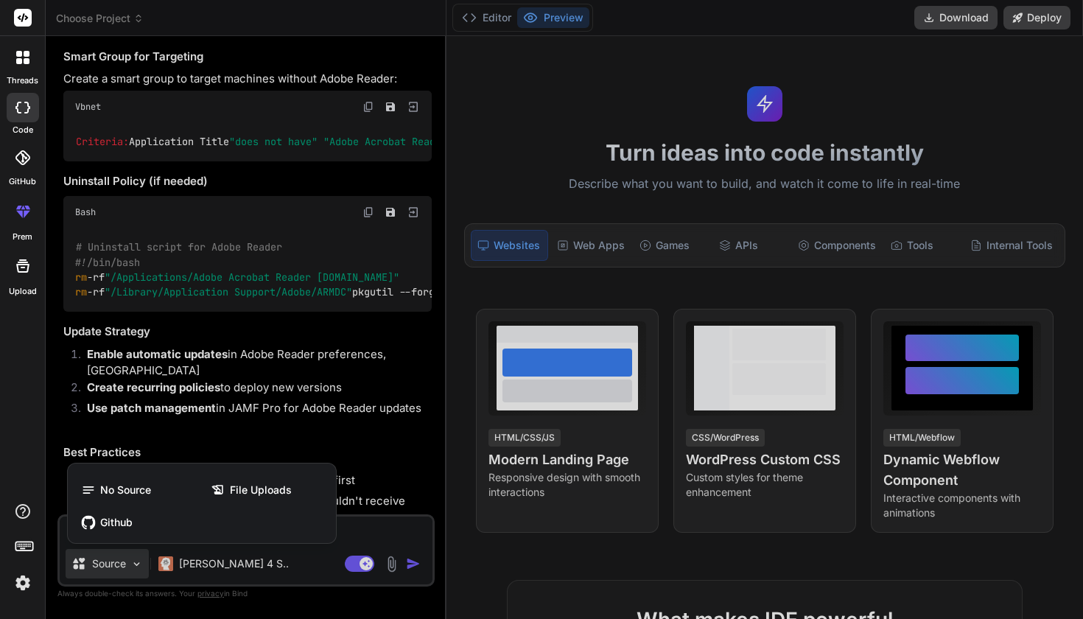
click at [216, 562] on div at bounding box center [541, 309] width 1083 height 619
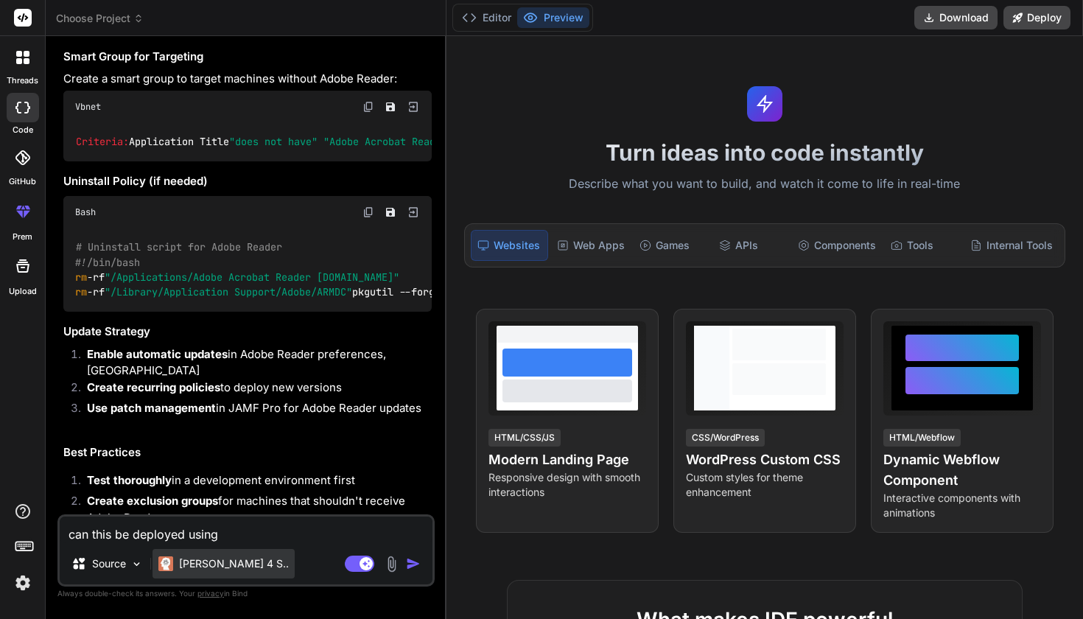
click at [205, 562] on p "[PERSON_NAME] 4 S.." at bounding box center [234, 563] width 110 height 15
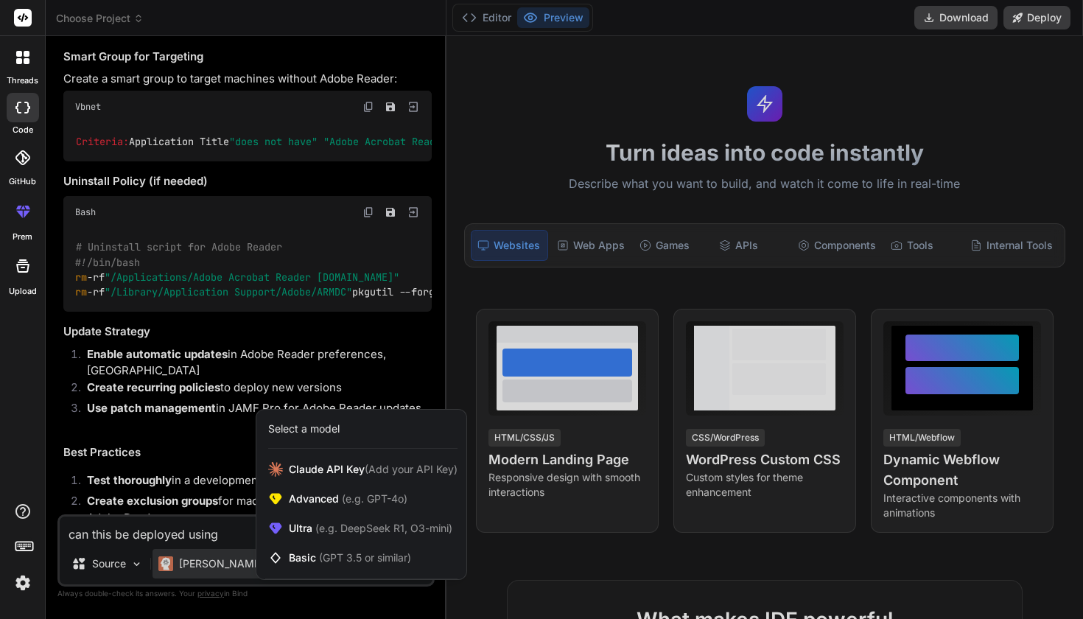
click at [216, 540] on div at bounding box center [541, 309] width 1083 height 619
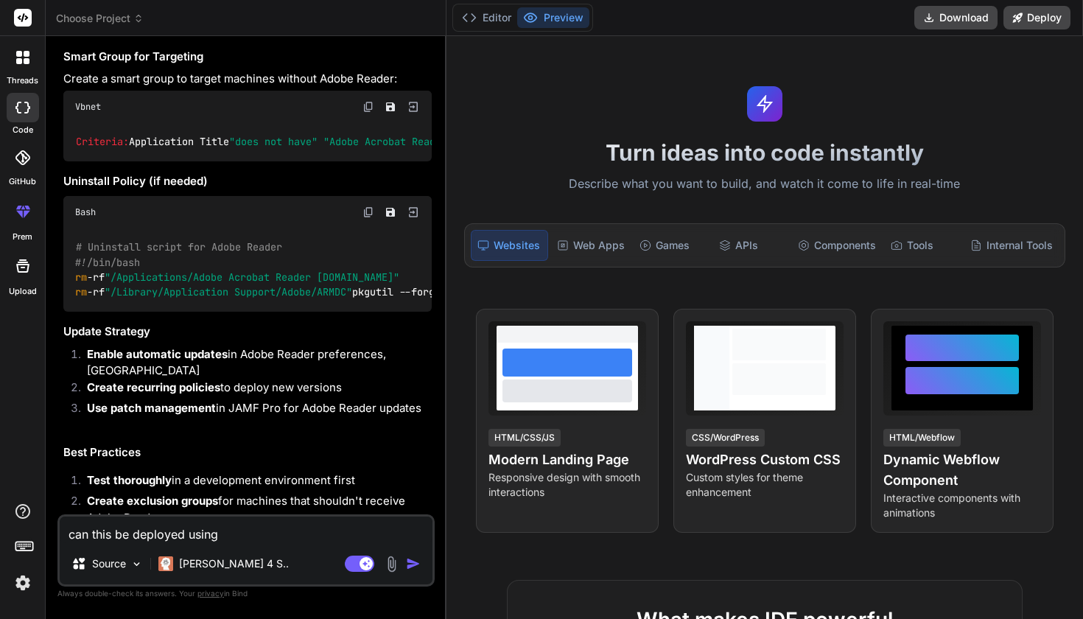
click at [234, 537] on textarea "can this be deployed using" at bounding box center [246, 530] width 373 height 27
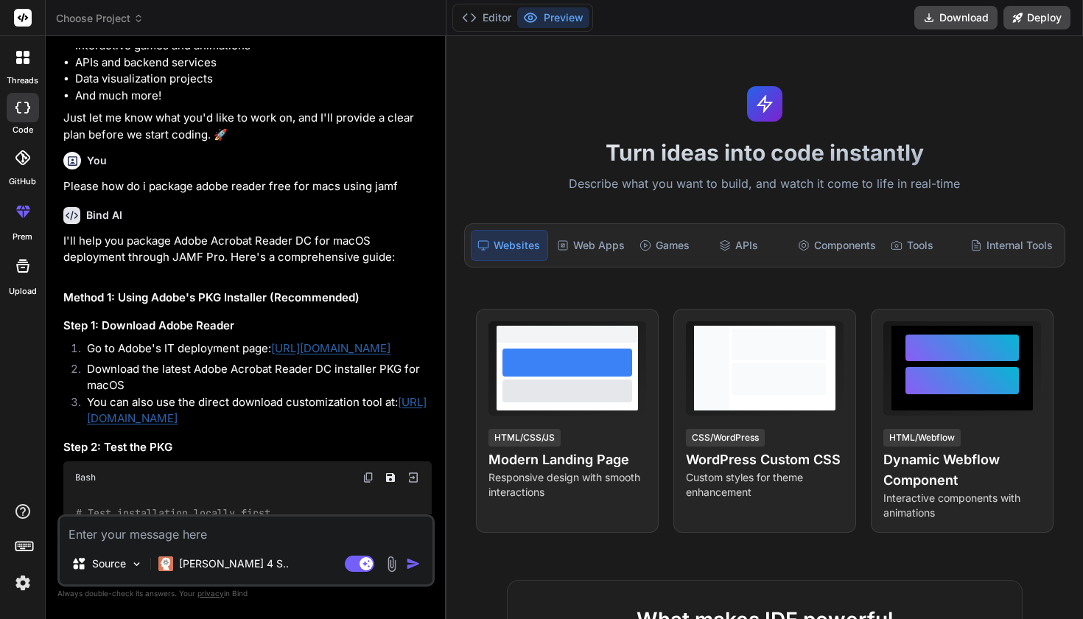
scroll to position [182, 0]
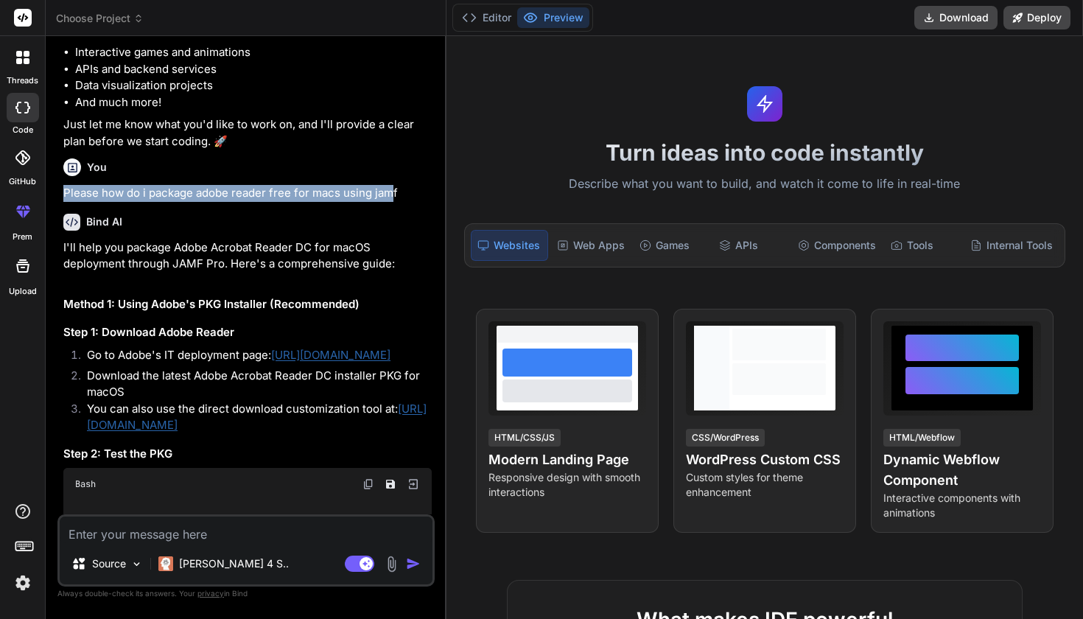
drag, startPoint x: 63, startPoint y: 188, endPoint x: 388, endPoint y: 181, distance: 325.1
click at [388, 185] on p "Please how do i package adobe reader free for macs using jamf" at bounding box center [247, 193] width 368 height 17
copy p "Please how do i package adobe reader free for macs using jam"
